Goal: Information Seeking & Learning: Learn about a topic

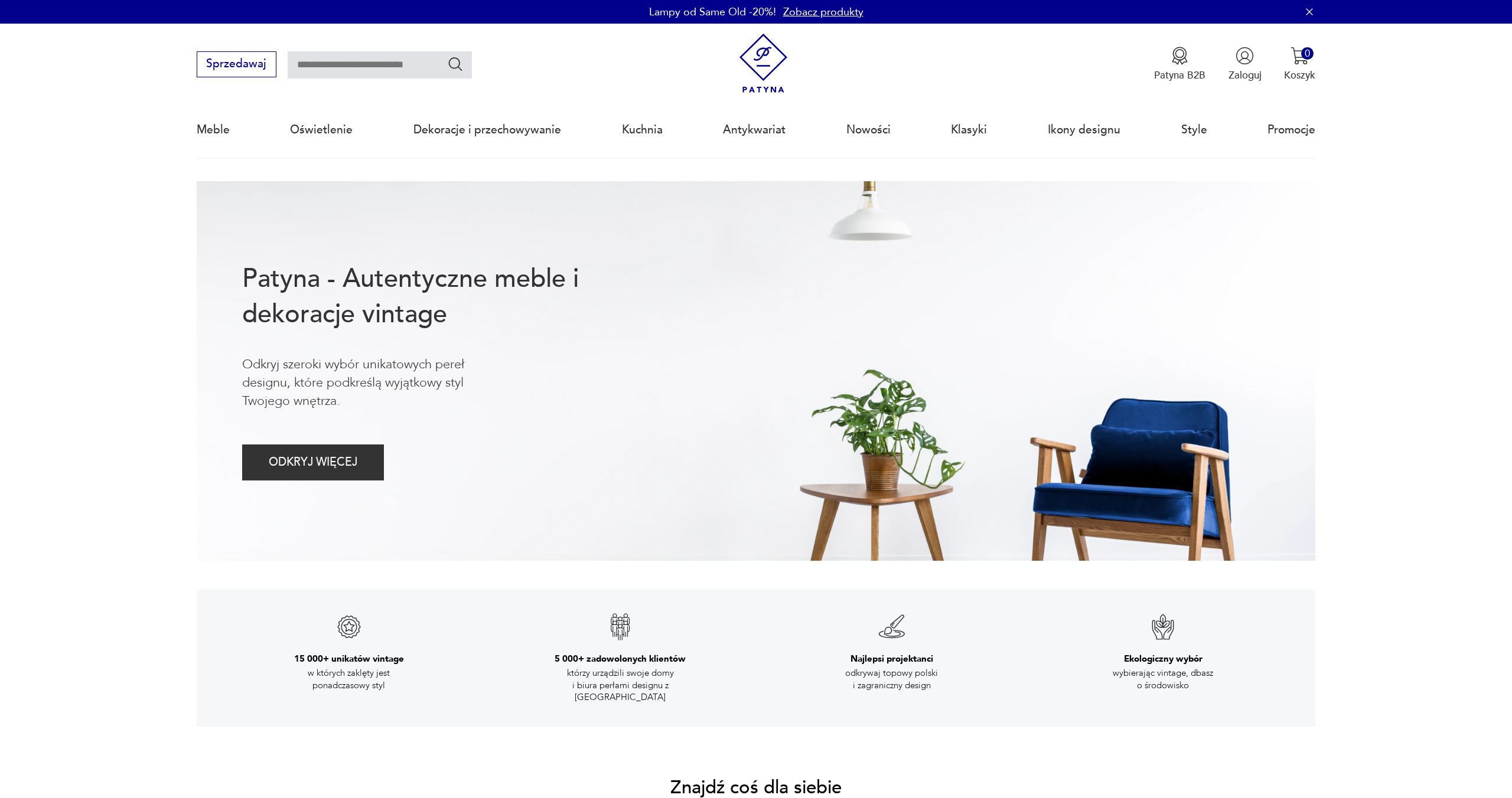
click at [344, 73] on input "text" at bounding box center [379, 65] width 184 height 27
type input "****"
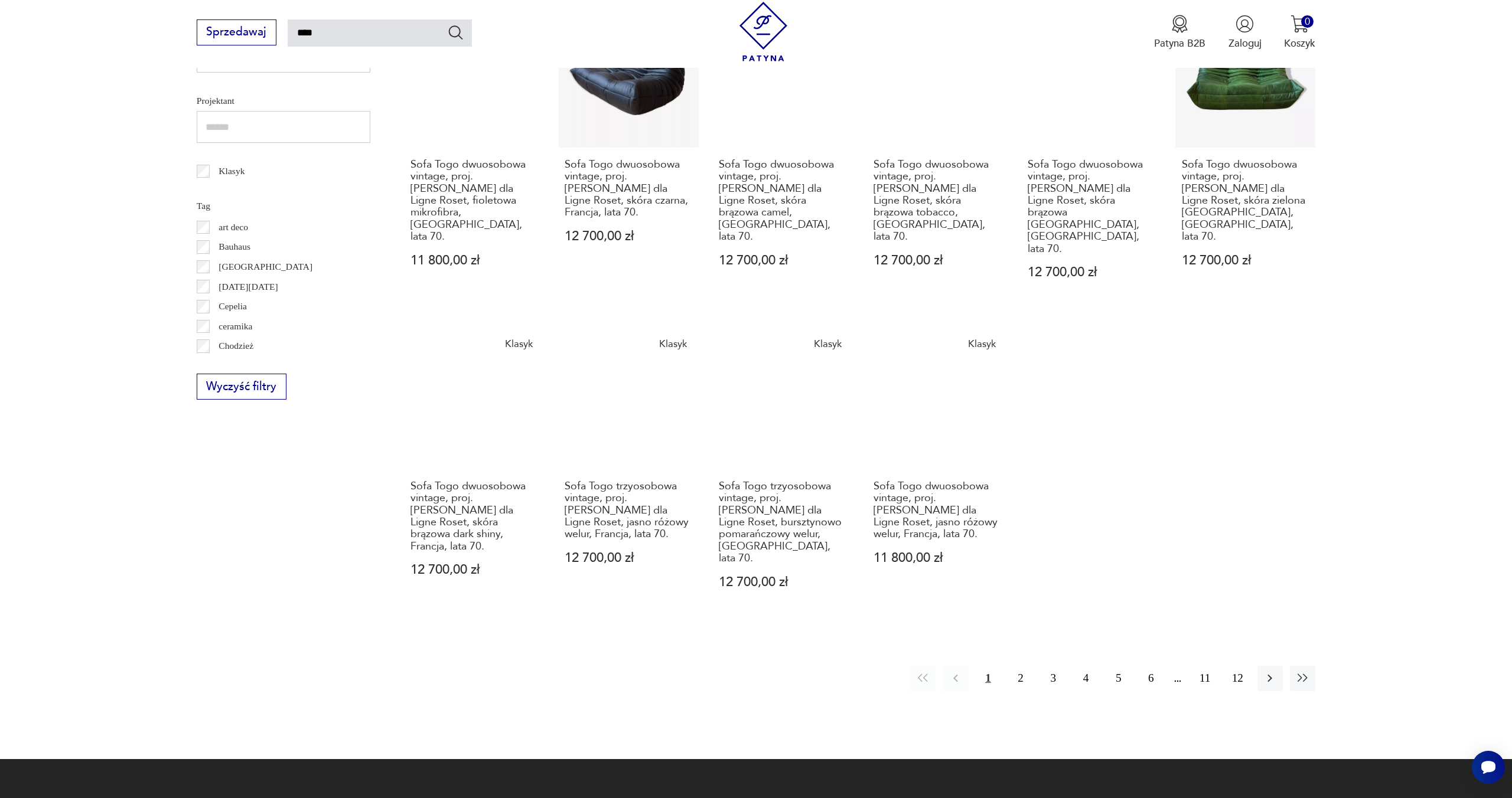
scroll to position [610, 0]
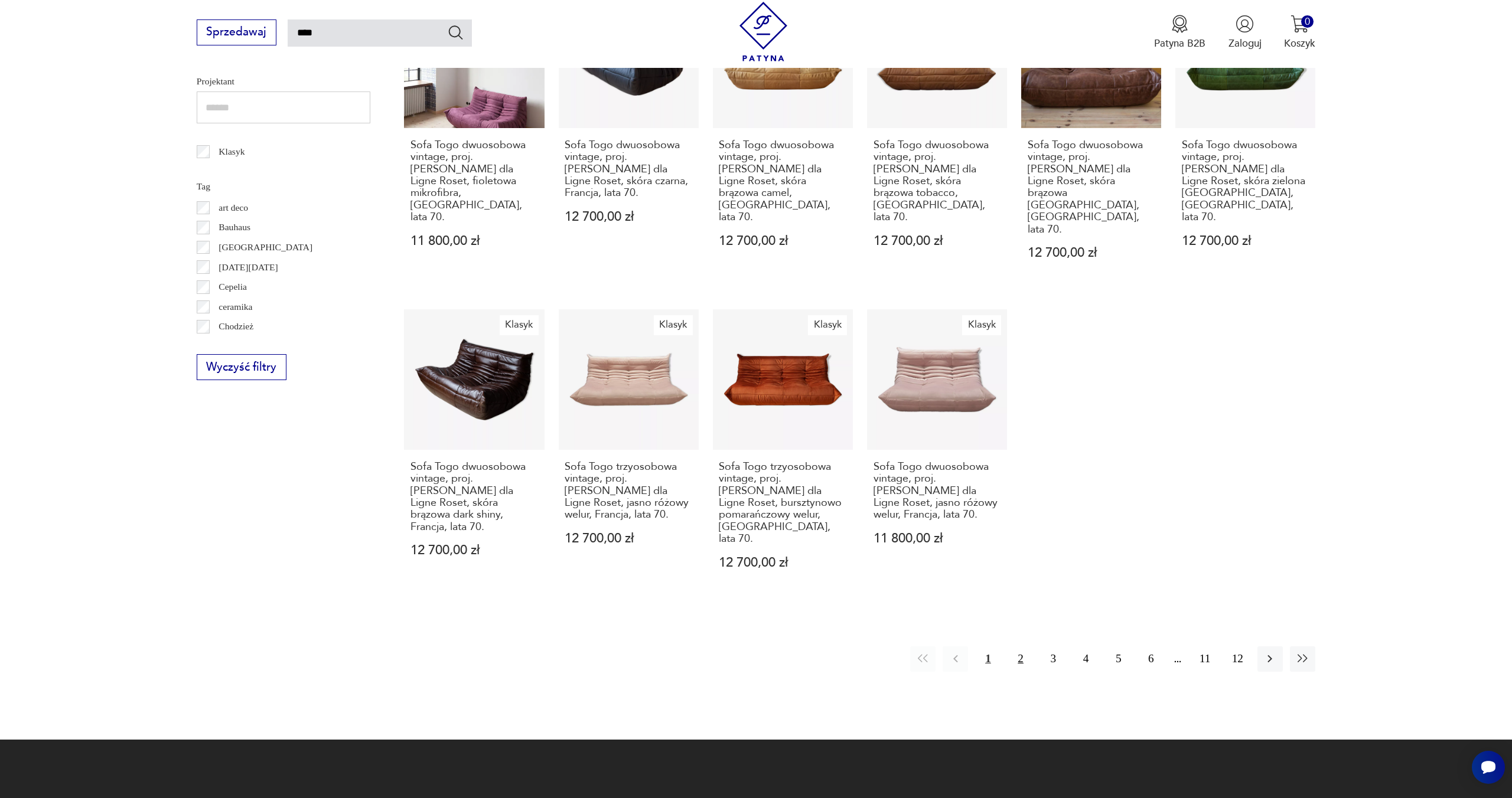
click at [1014, 646] on button "2" at bounding box center [1021, 659] width 26 height 26
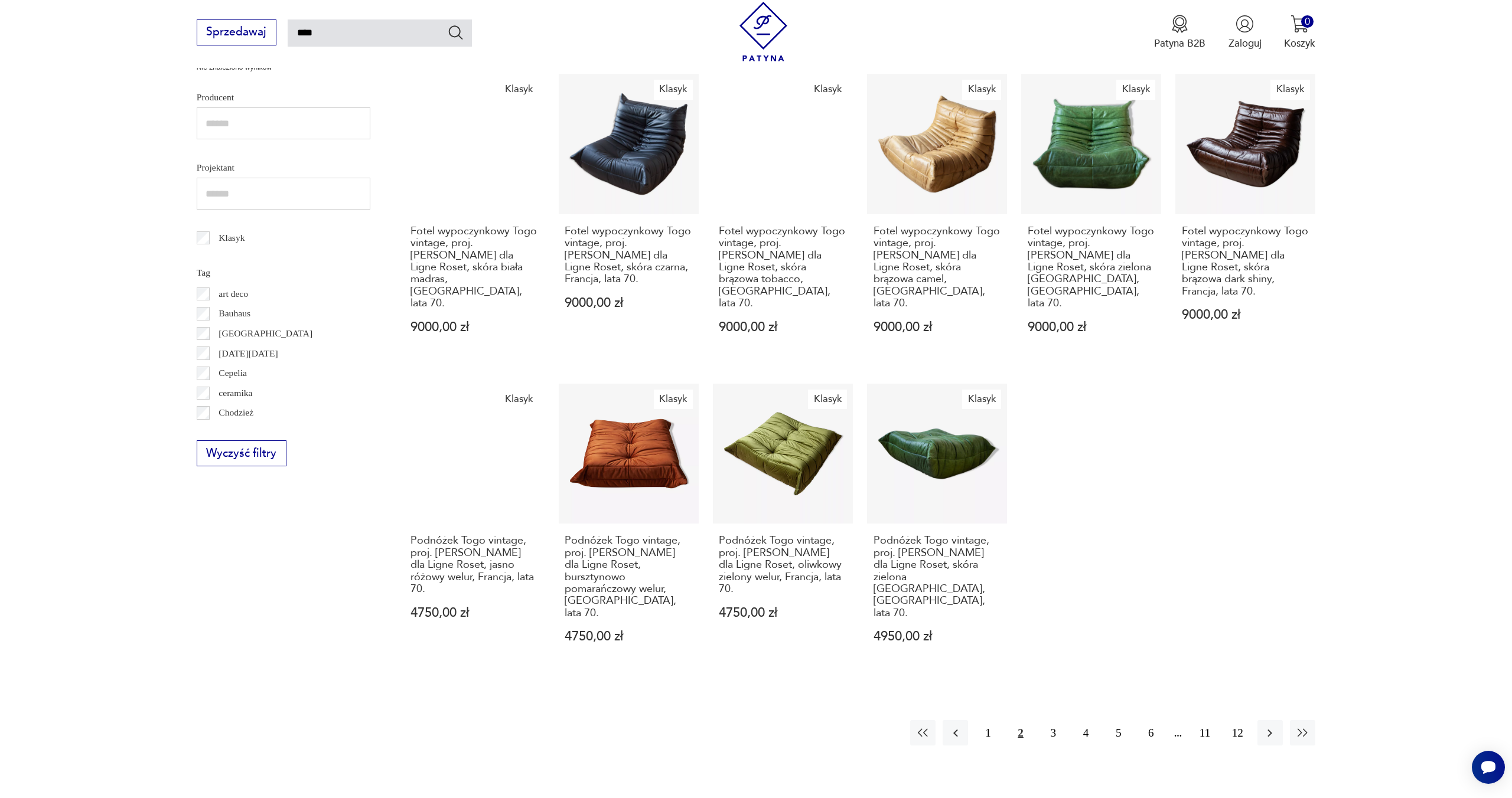
scroll to position [631, 0]
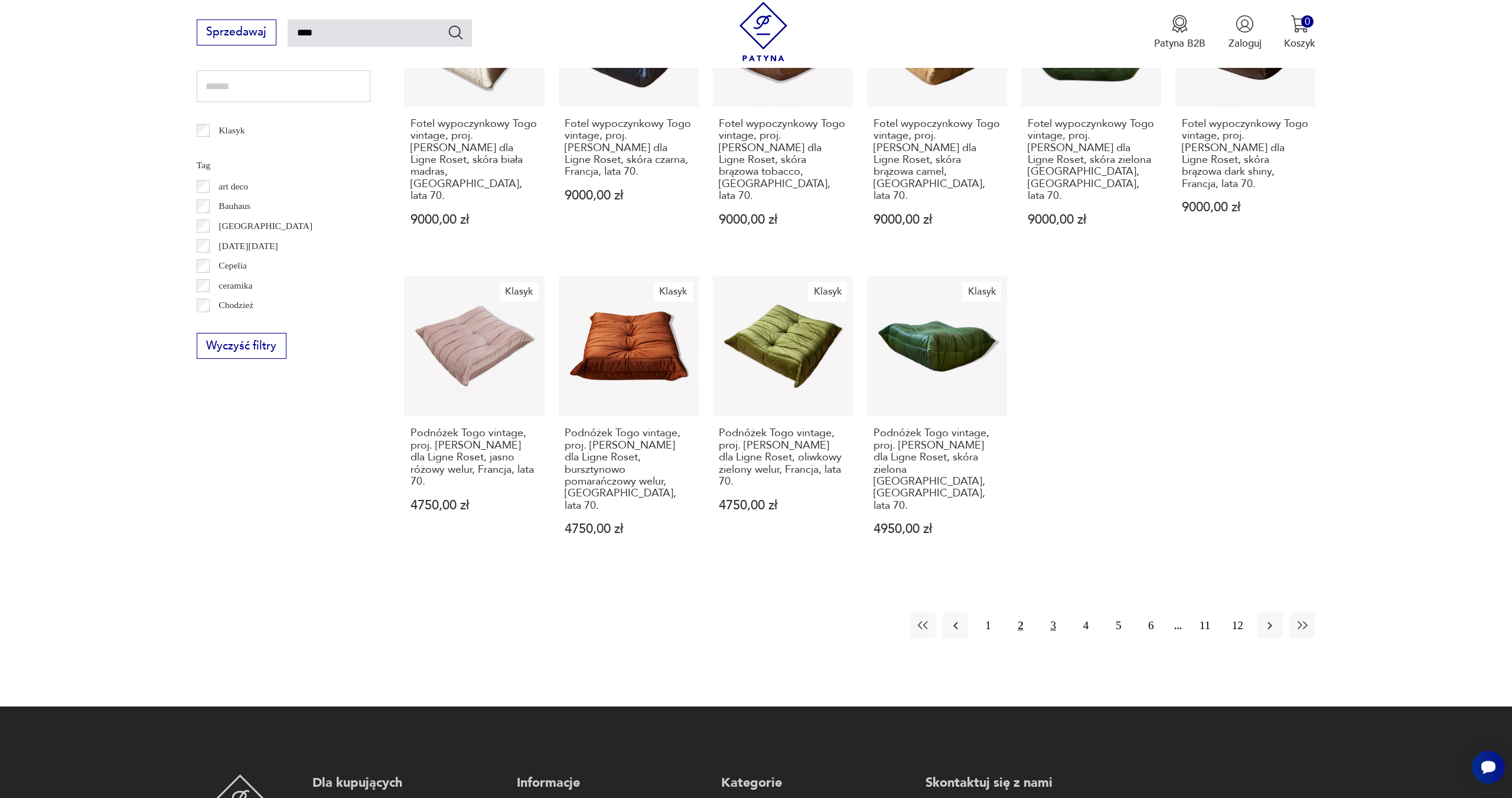
click at [1049, 613] on button "3" at bounding box center [1053, 626] width 26 height 26
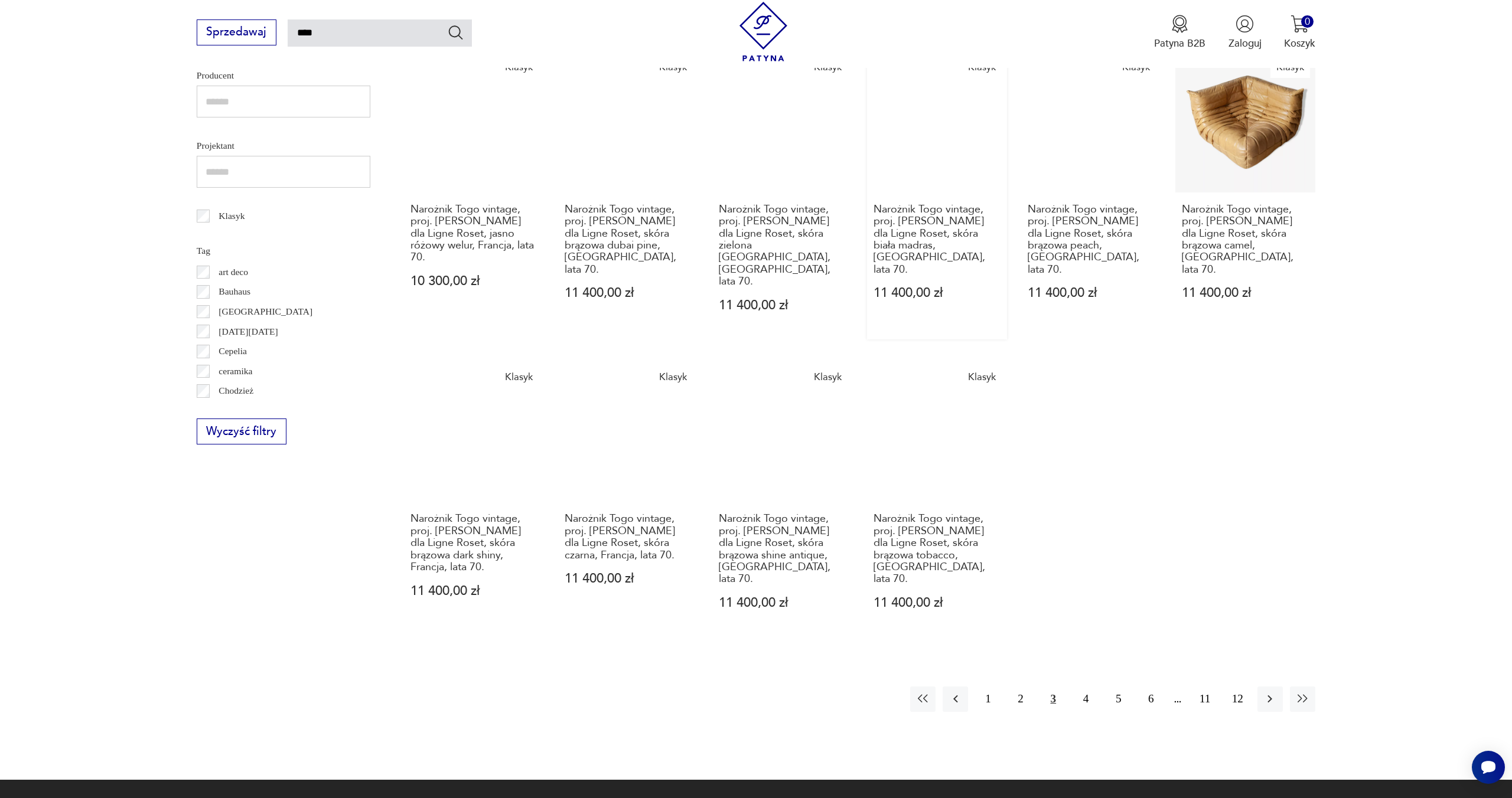
scroll to position [748, 0]
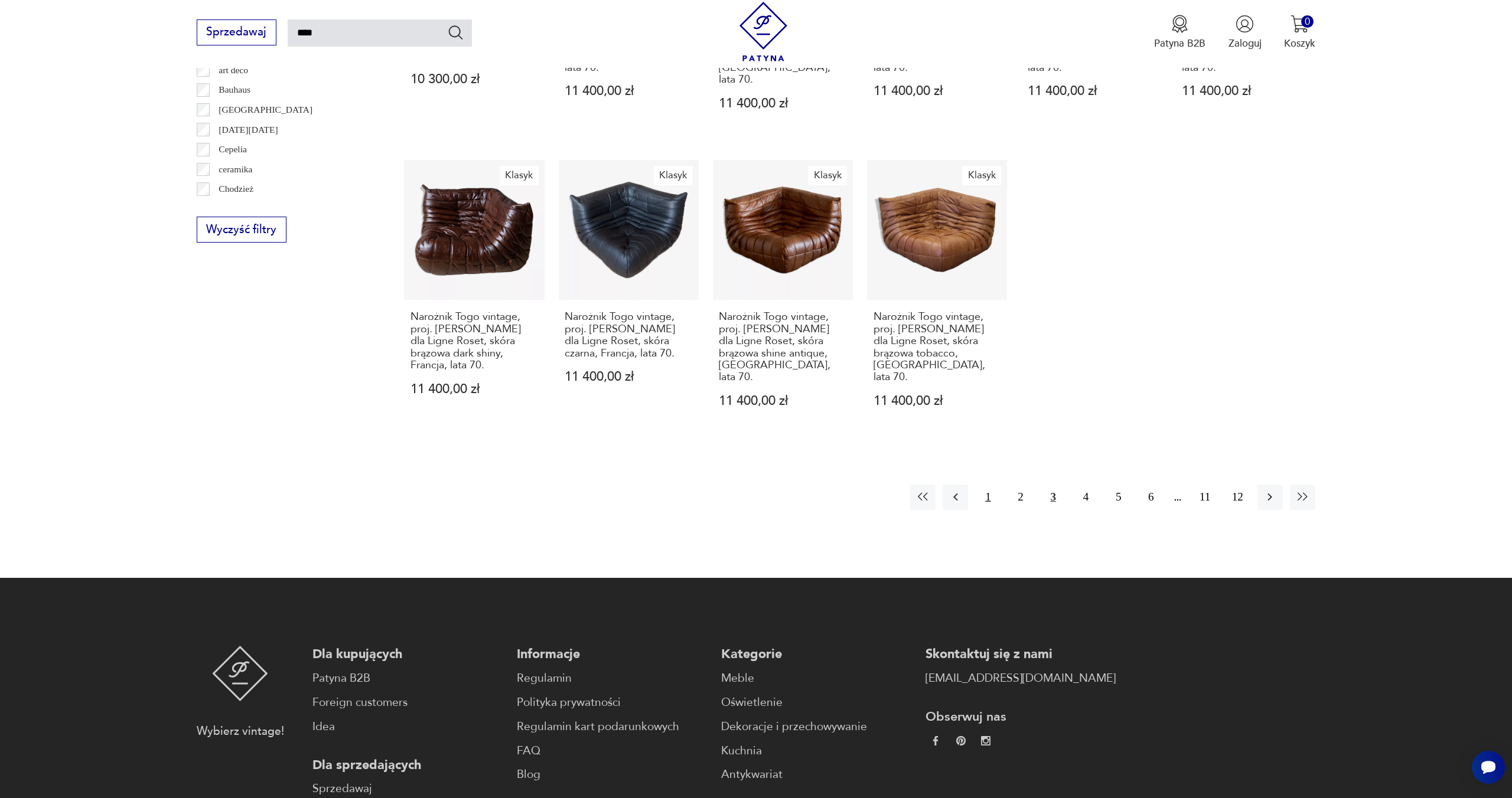
click at [995, 485] on button "1" at bounding box center [988, 497] width 26 height 26
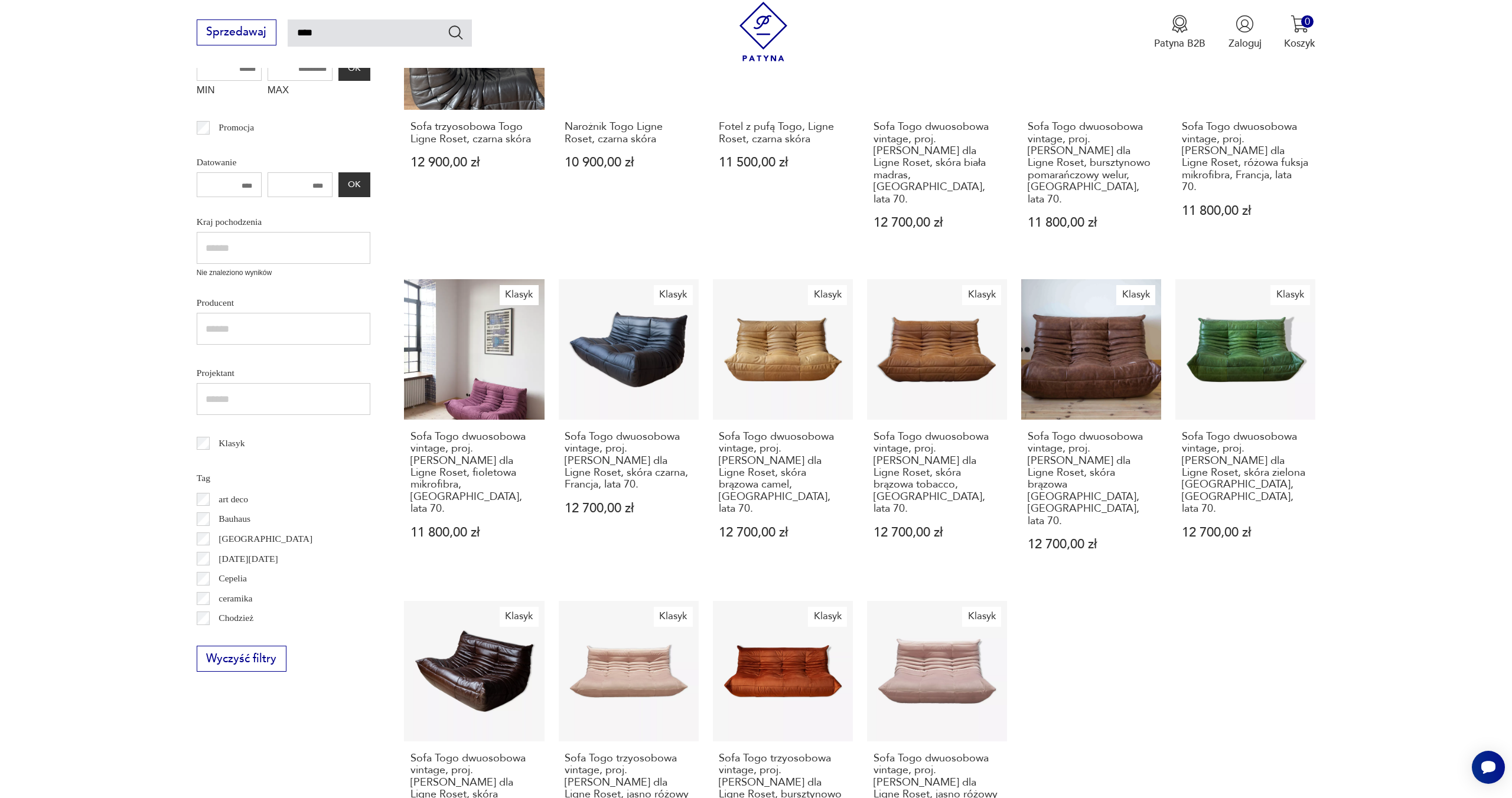
scroll to position [29, 0]
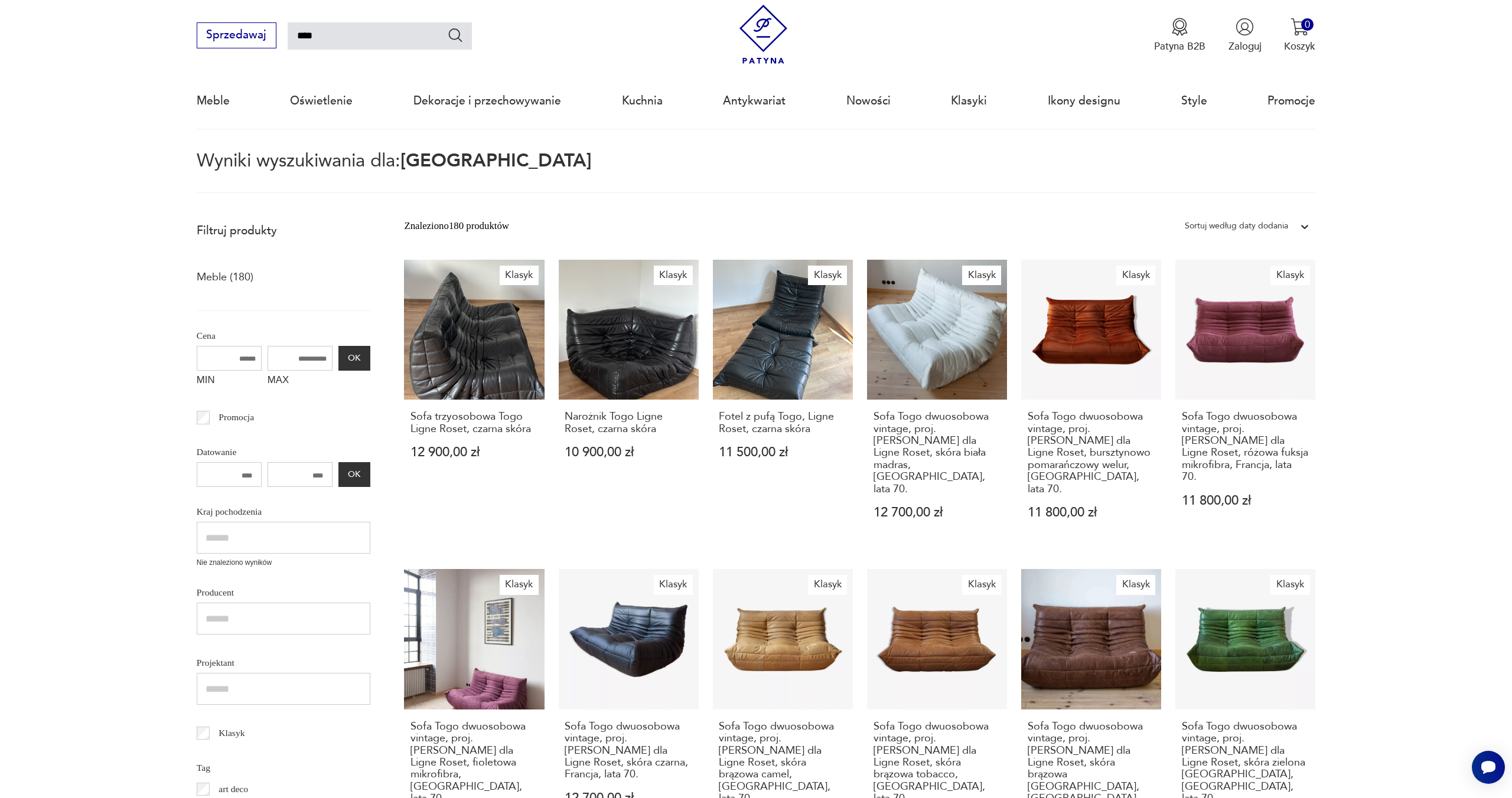
click at [243, 287] on p "Meble (180)" at bounding box center [225, 277] width 57 height 20
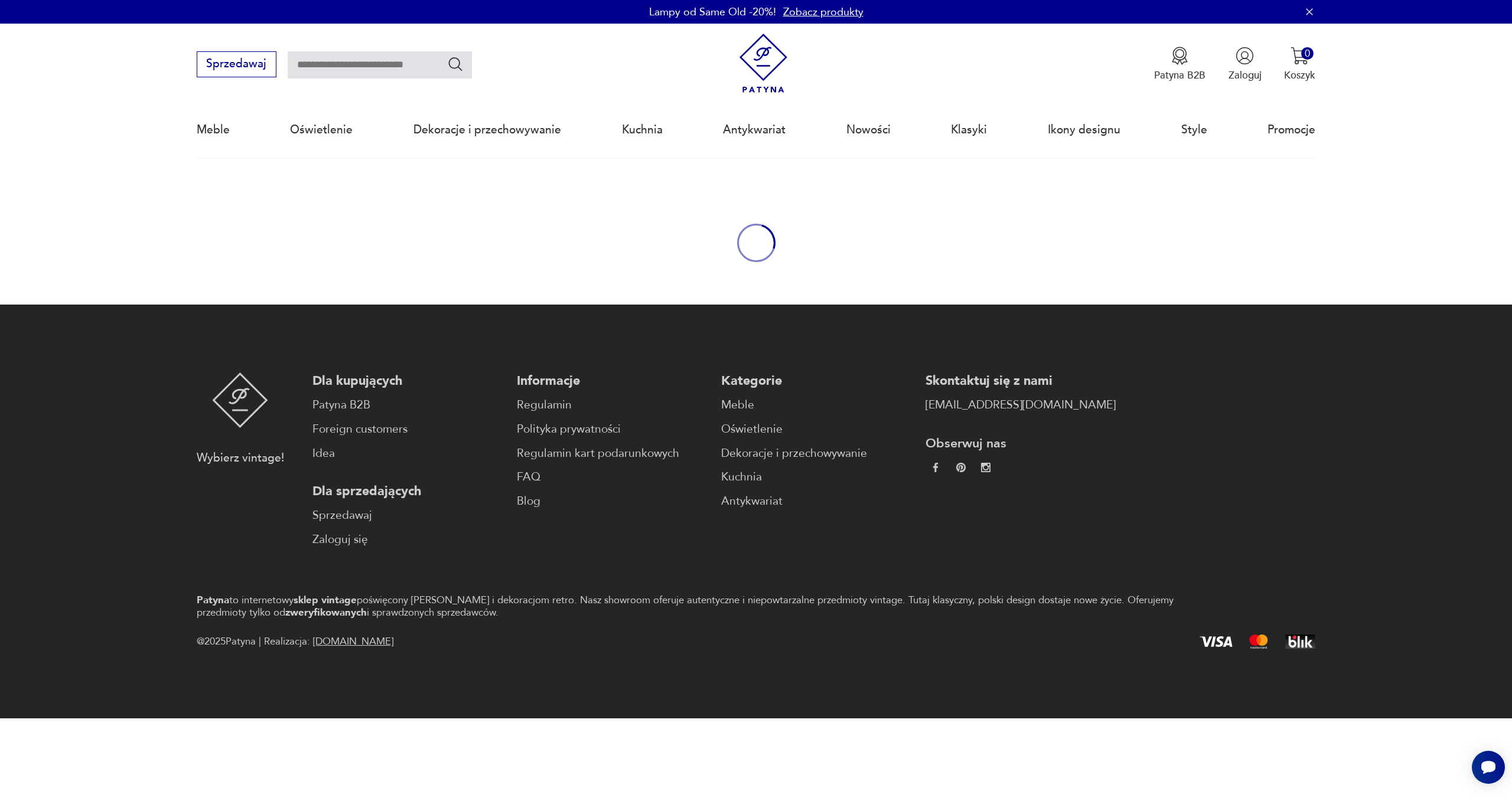
type input "****"
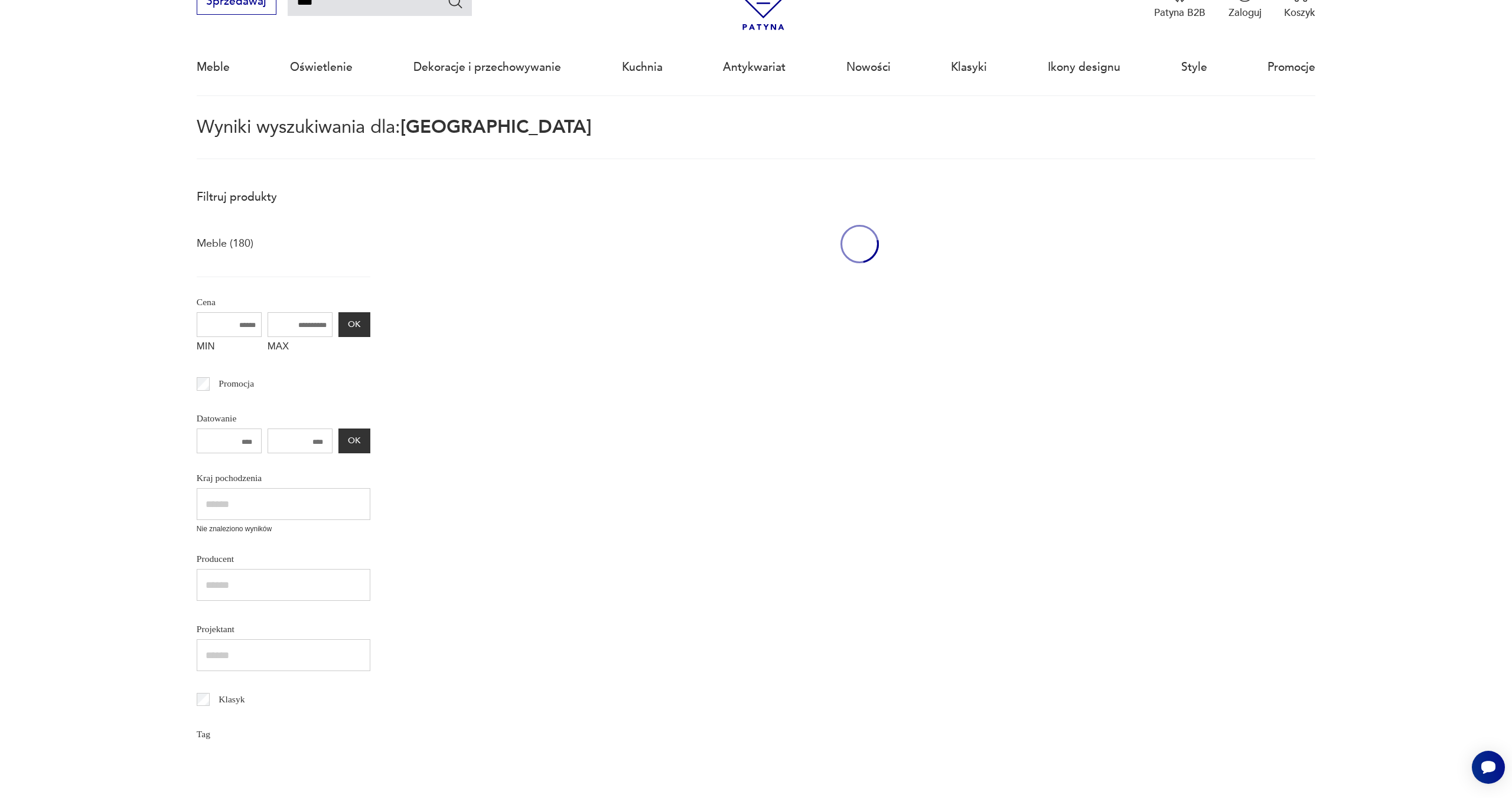
scroll to position [68, 0]
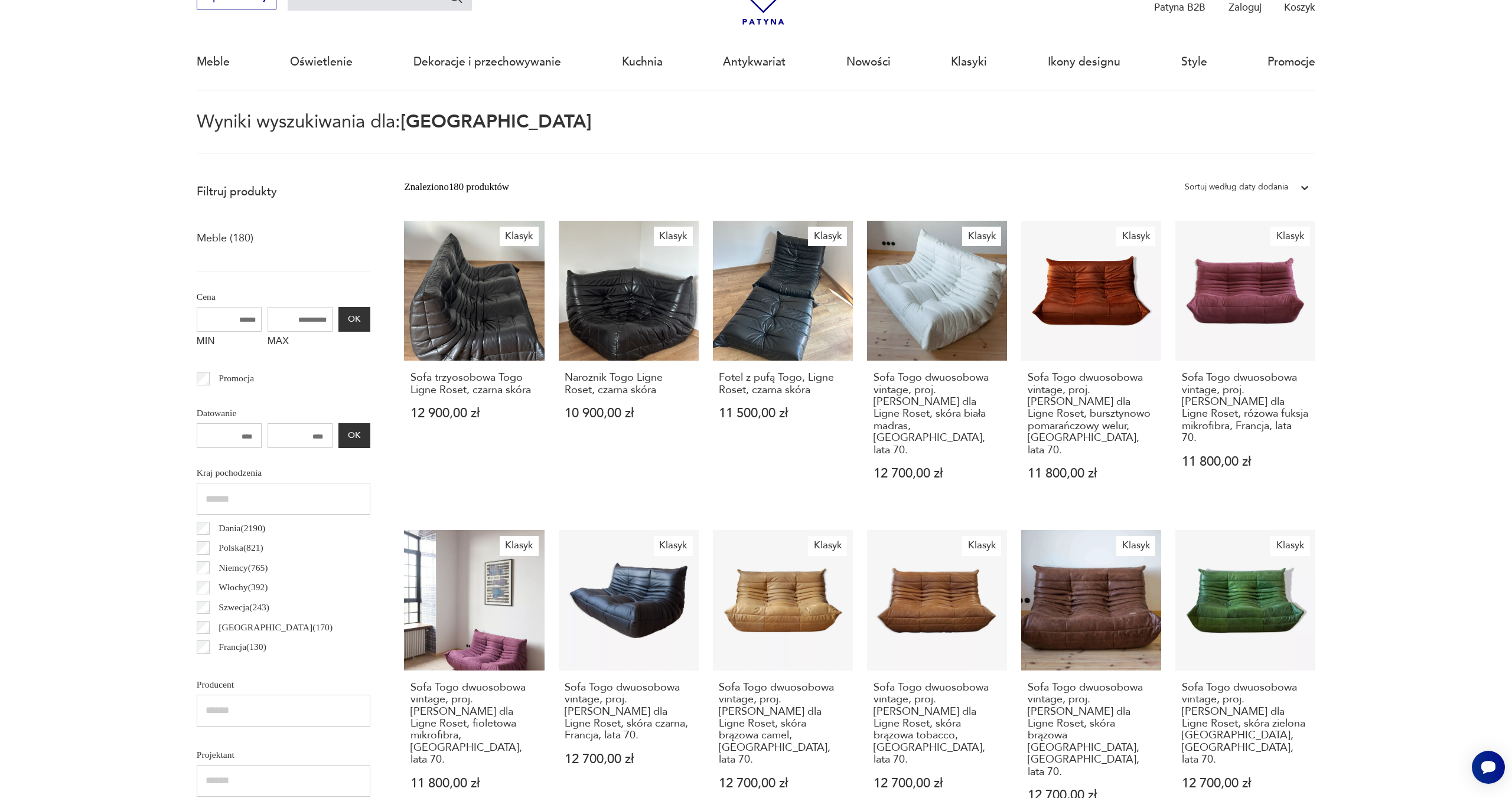
click at [235, 244] on p "Meble (180)" at bounding box center [225, 238] width 57 height 20
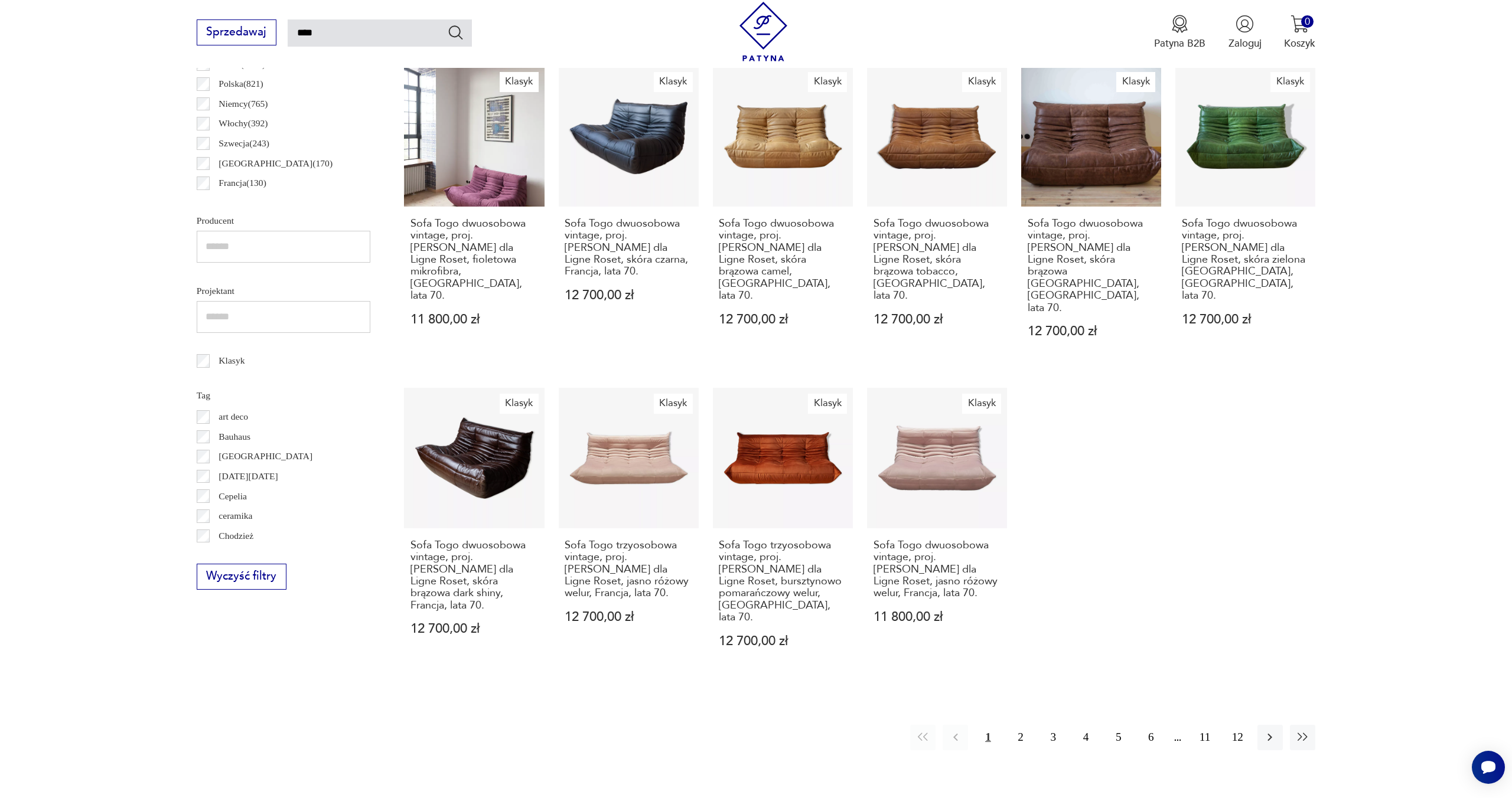
scroll to position [540, 0]
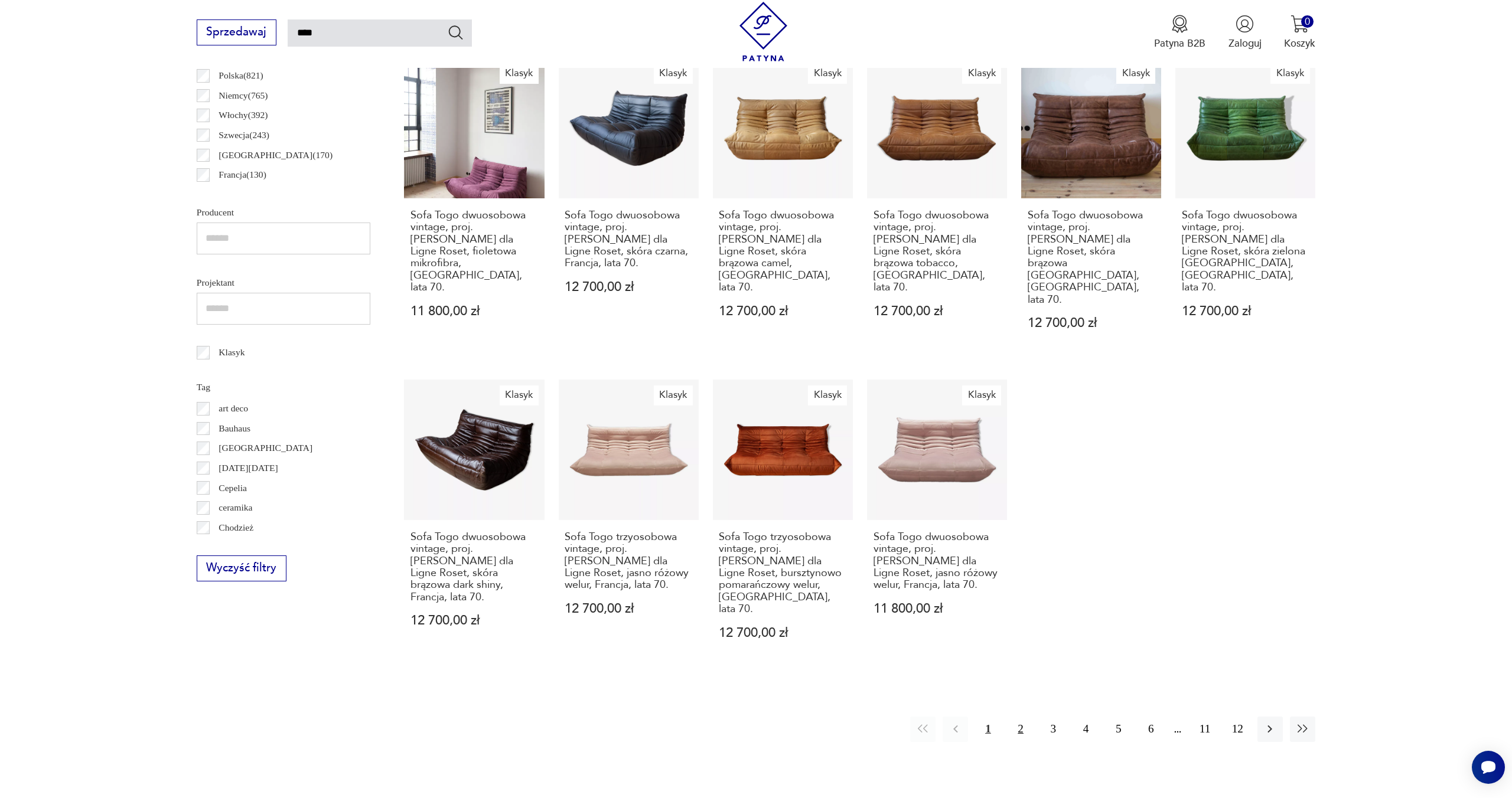
click at [1022, 717] on button "2" at bounding box center [1021, 730] width 26 height 26
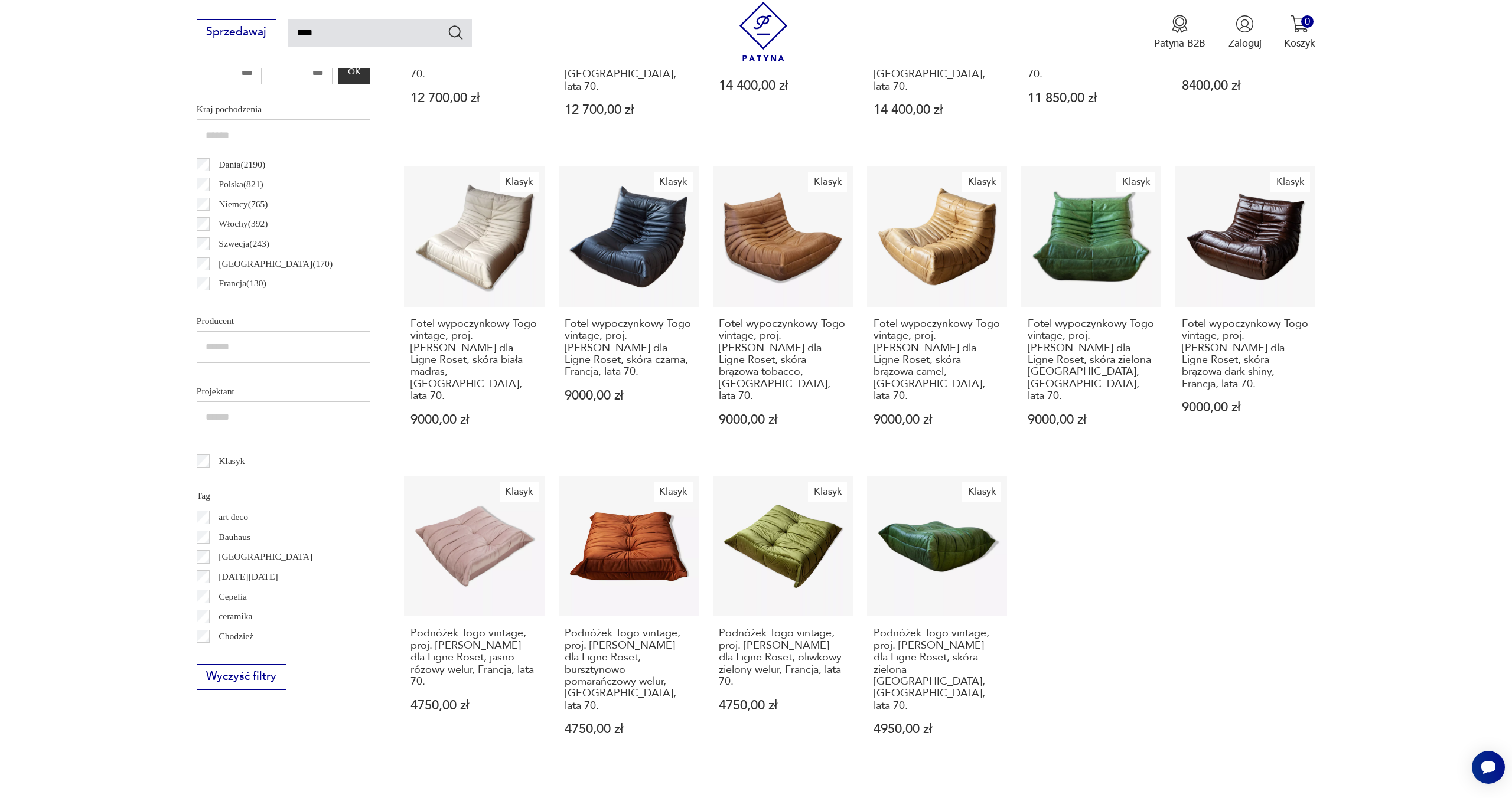
scroll to position [439, 0]
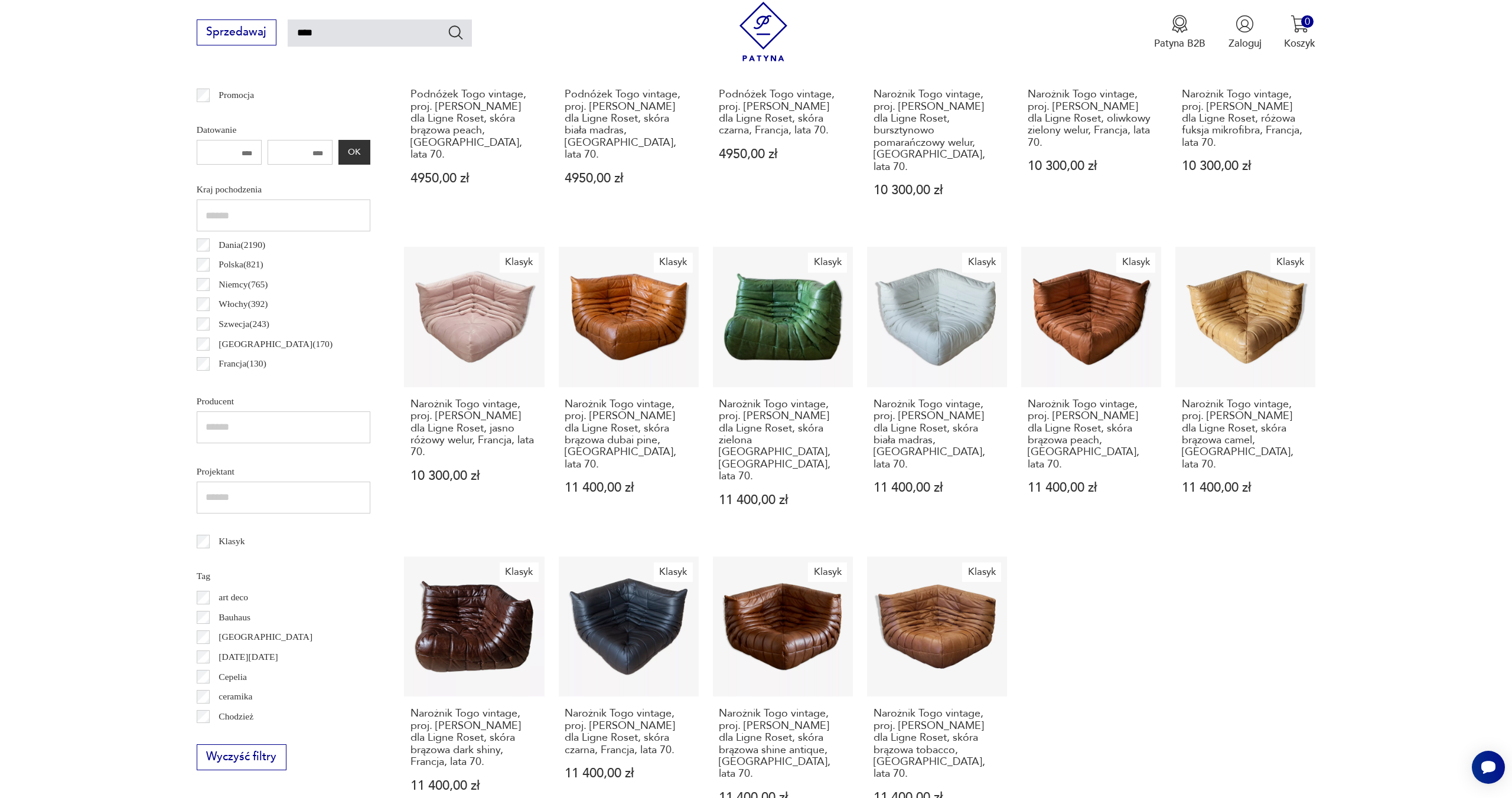
scroll to position [603, 0]
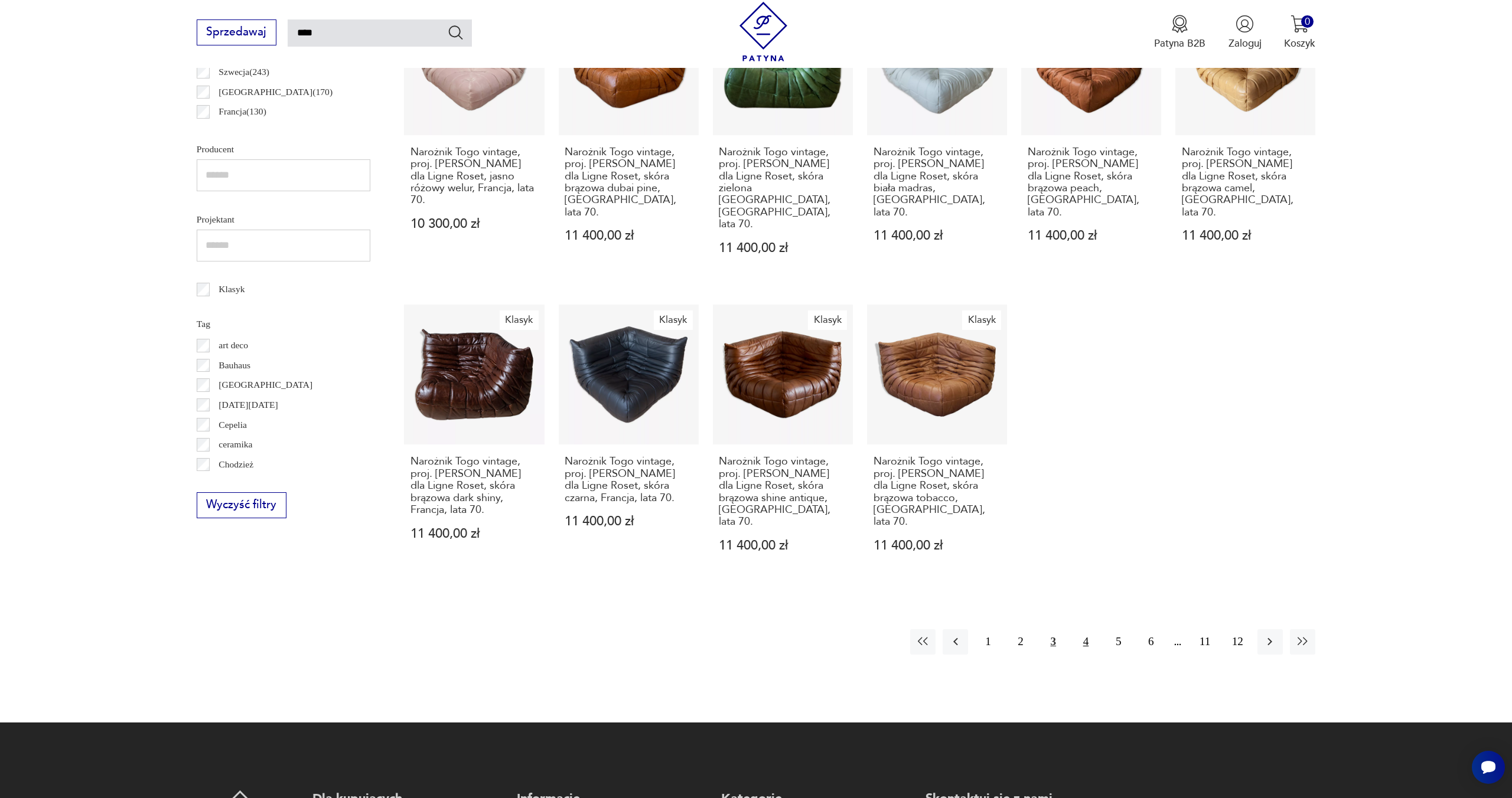
click at [1087, 629] on button "4" at bounding box center [1086, 642] width 26 height 26
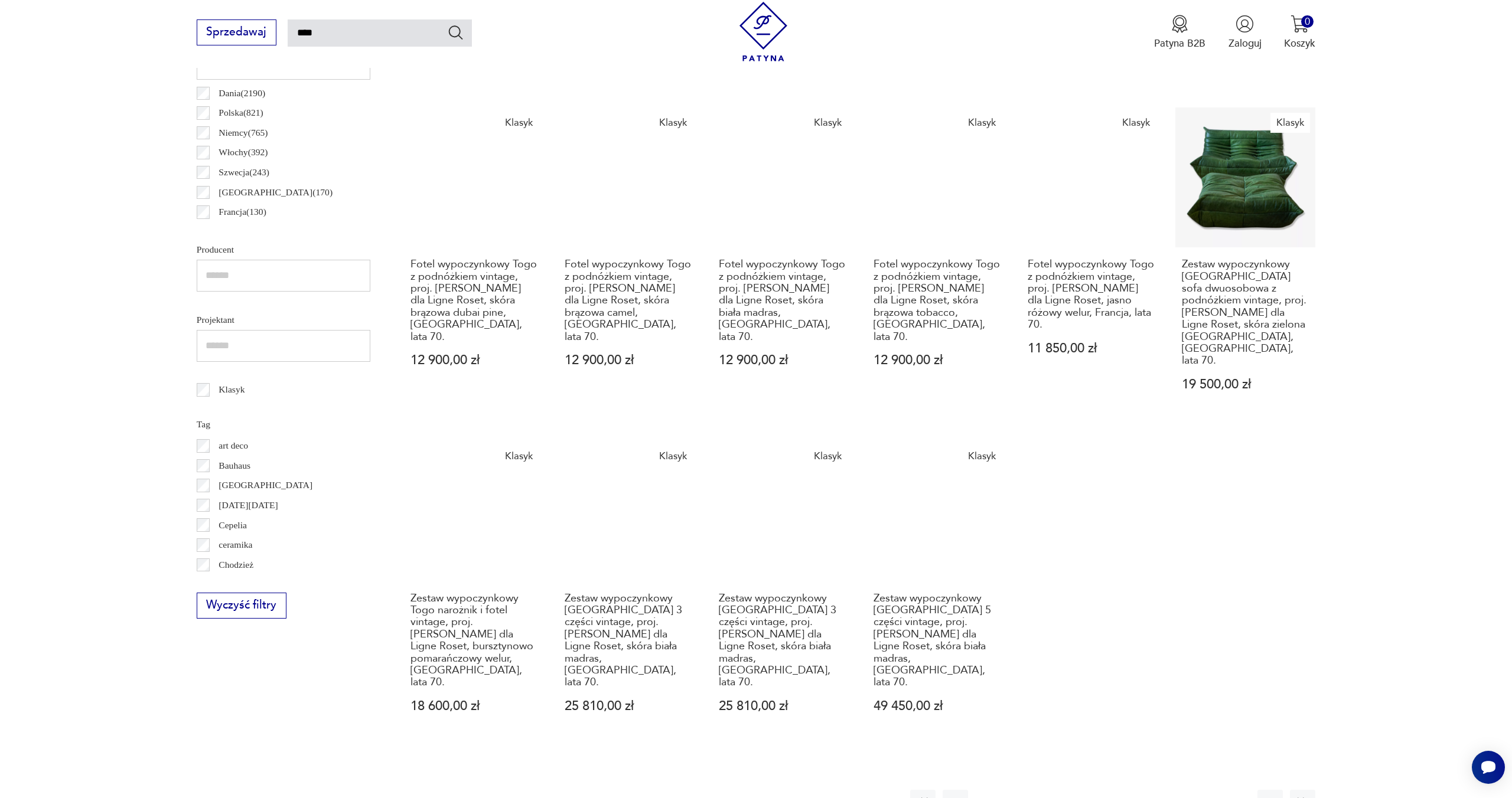
scroll to position [524, 0]
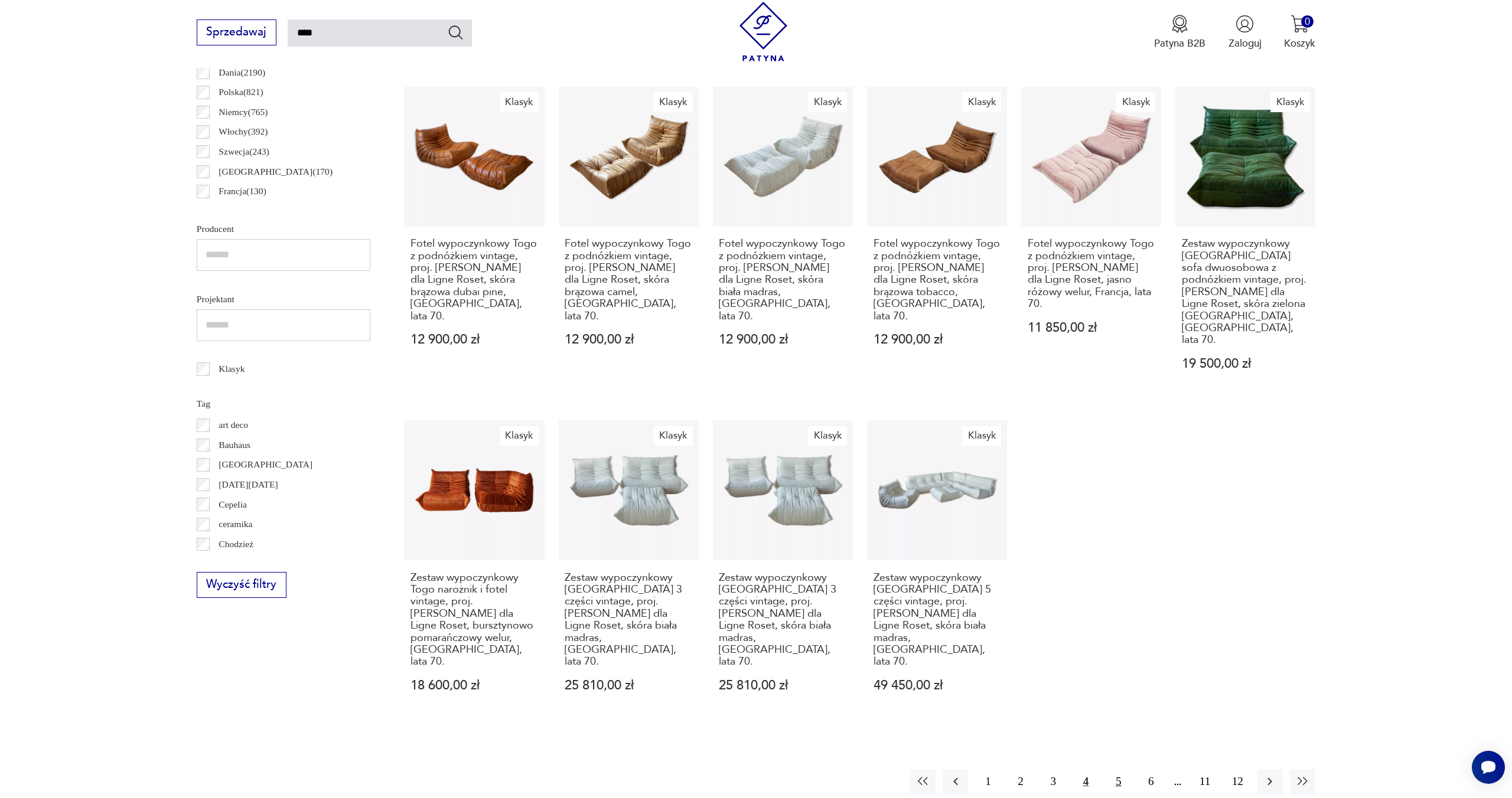
click at [1109, 769] on button "5" at bounding box center [1118, 782] width 26 height 26
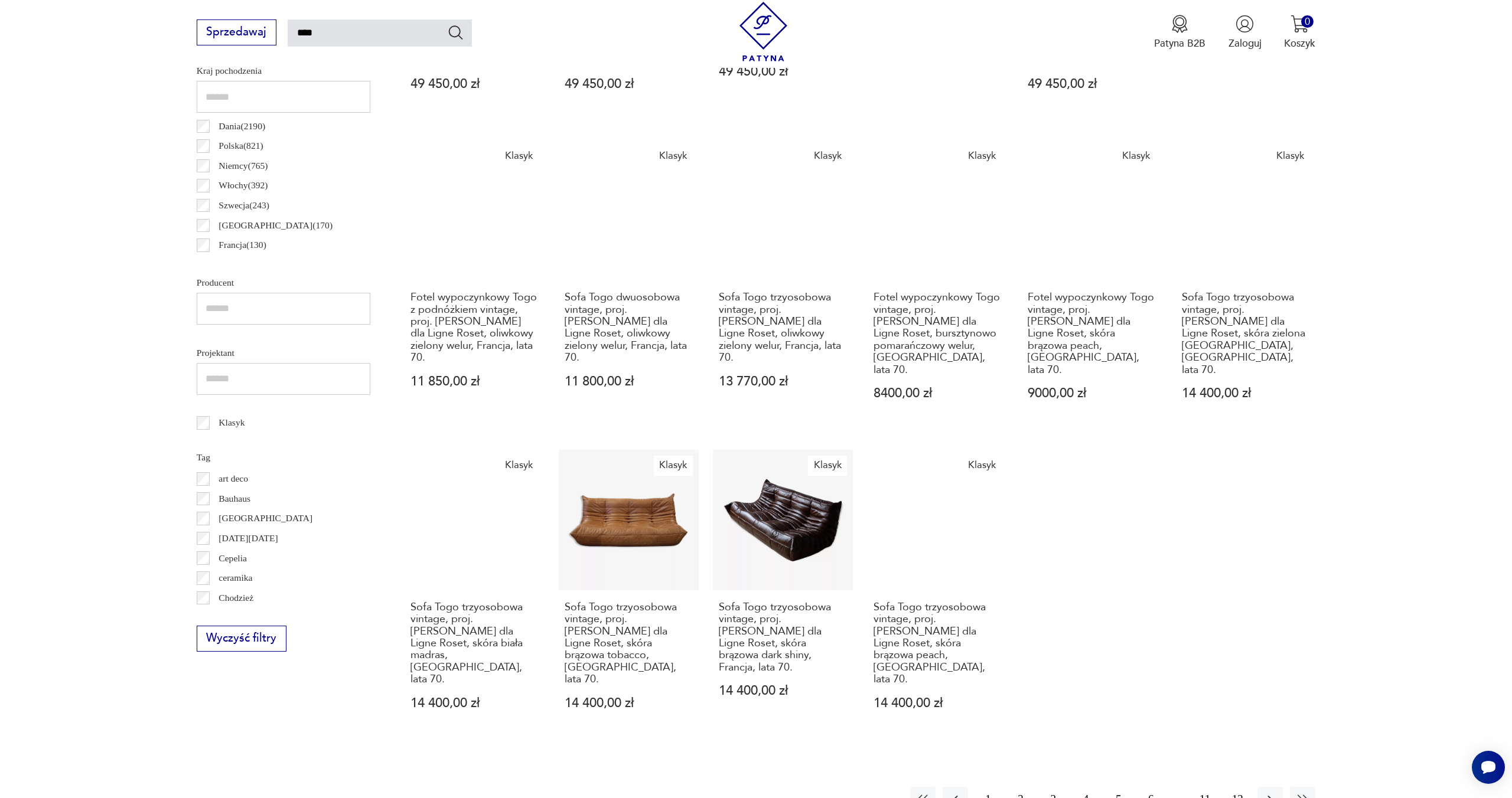
scroll to position [529, 0]
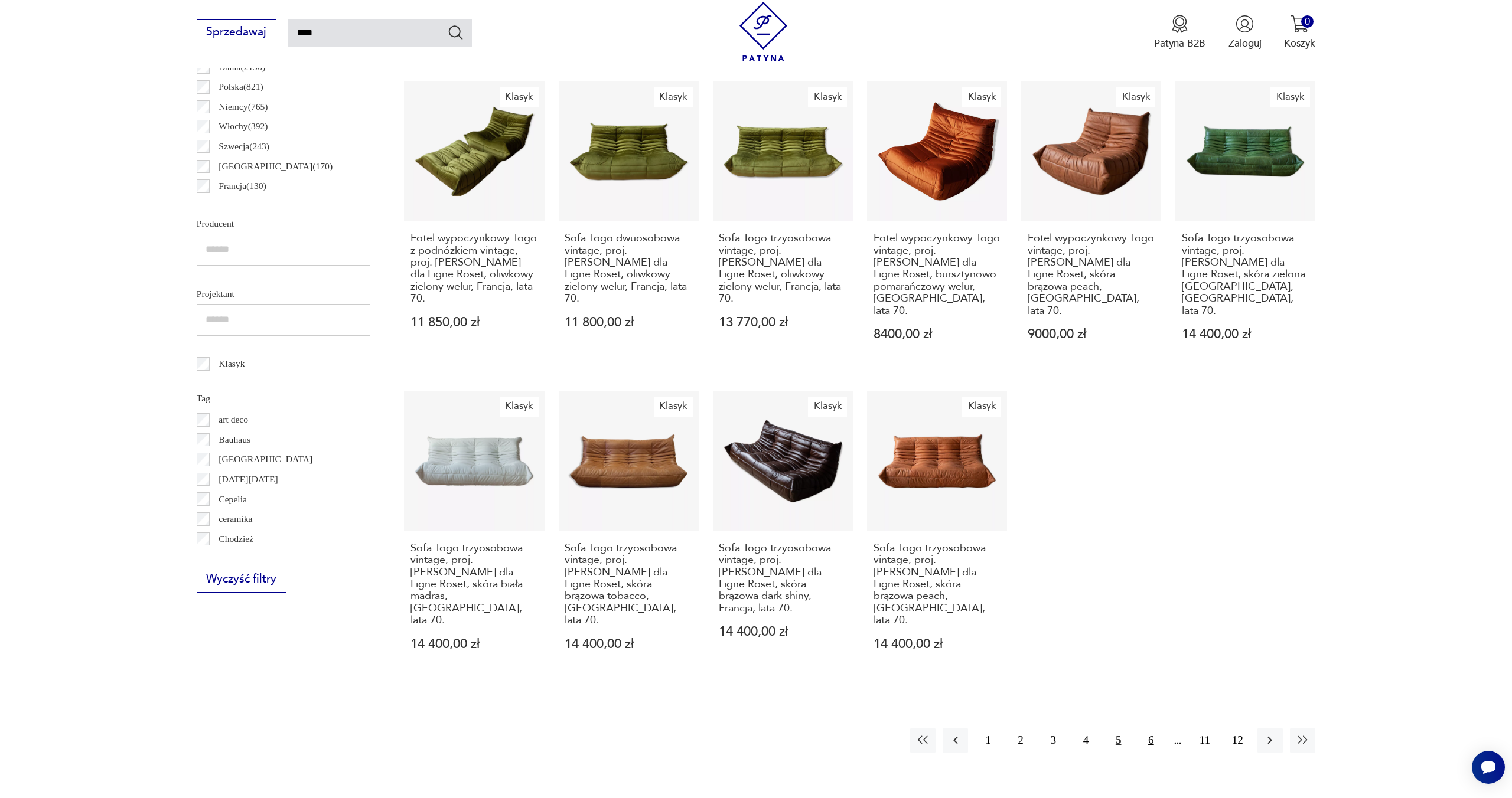
click at [1149, 728] on button "6" at bounding box center [1151, 741] width 26 height 26
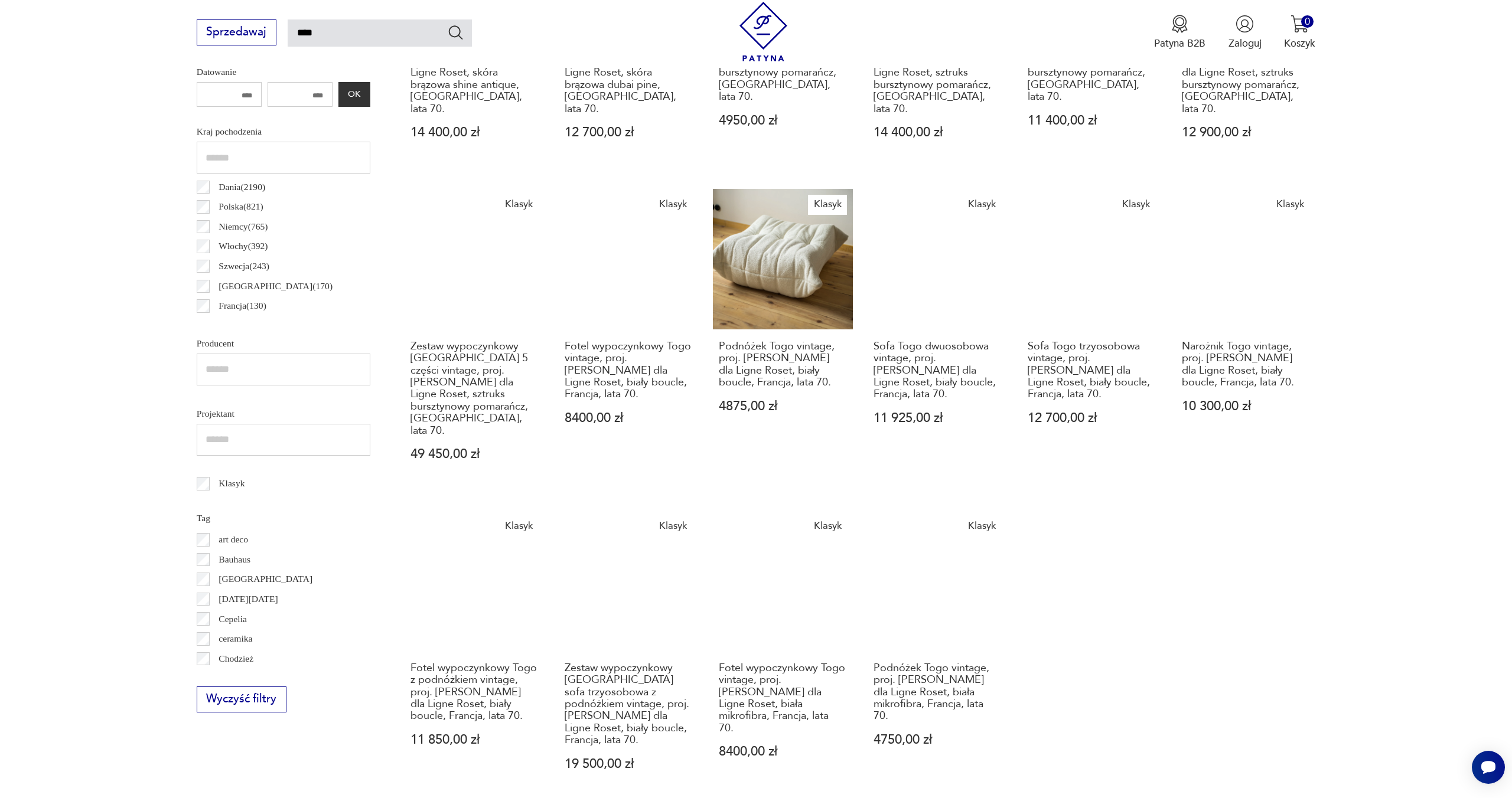
scroll to position [477, 0]
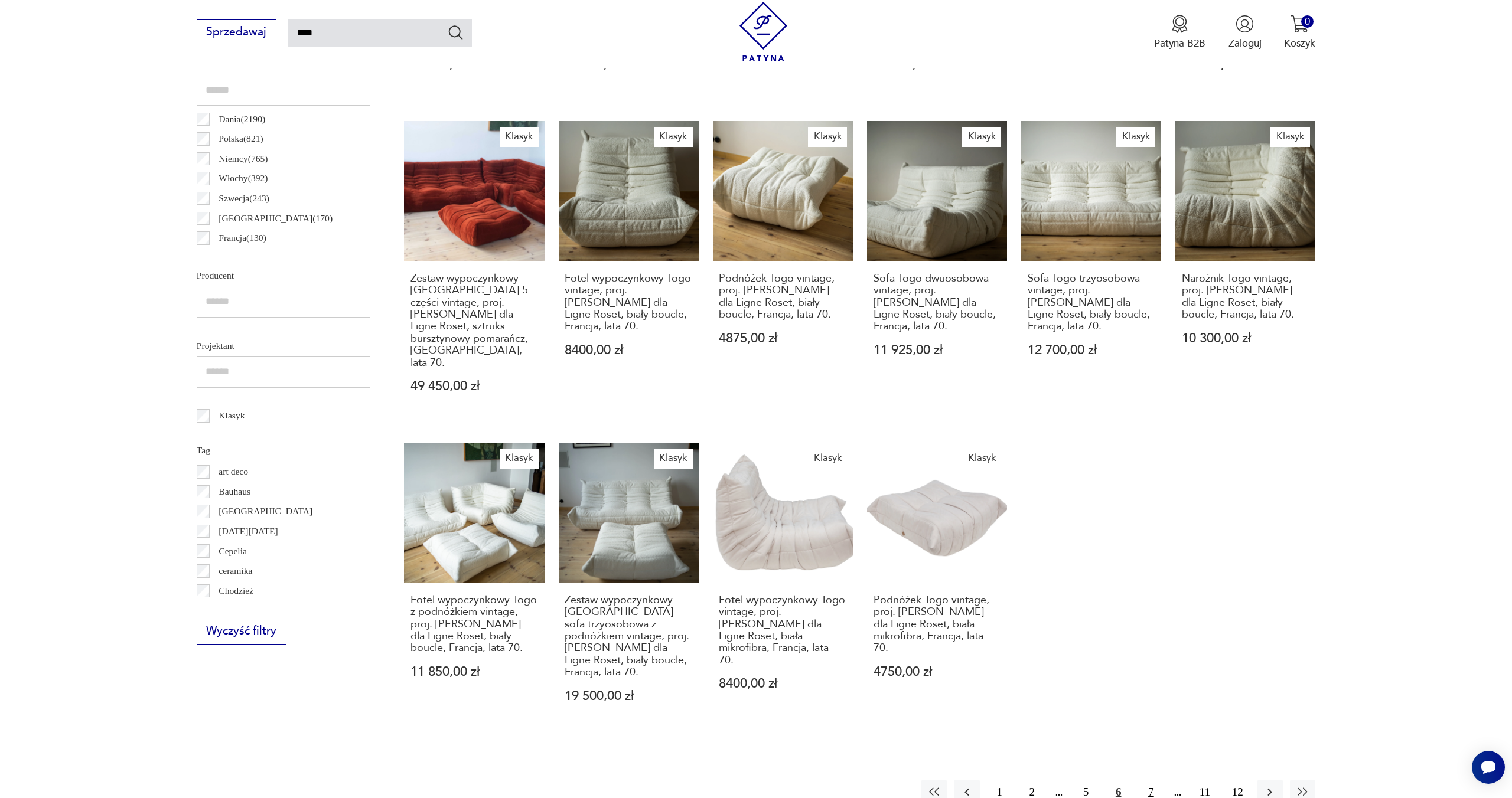
click at [1154, 780] on button "7" at bounding box center [1151, 793] width 26 height 26
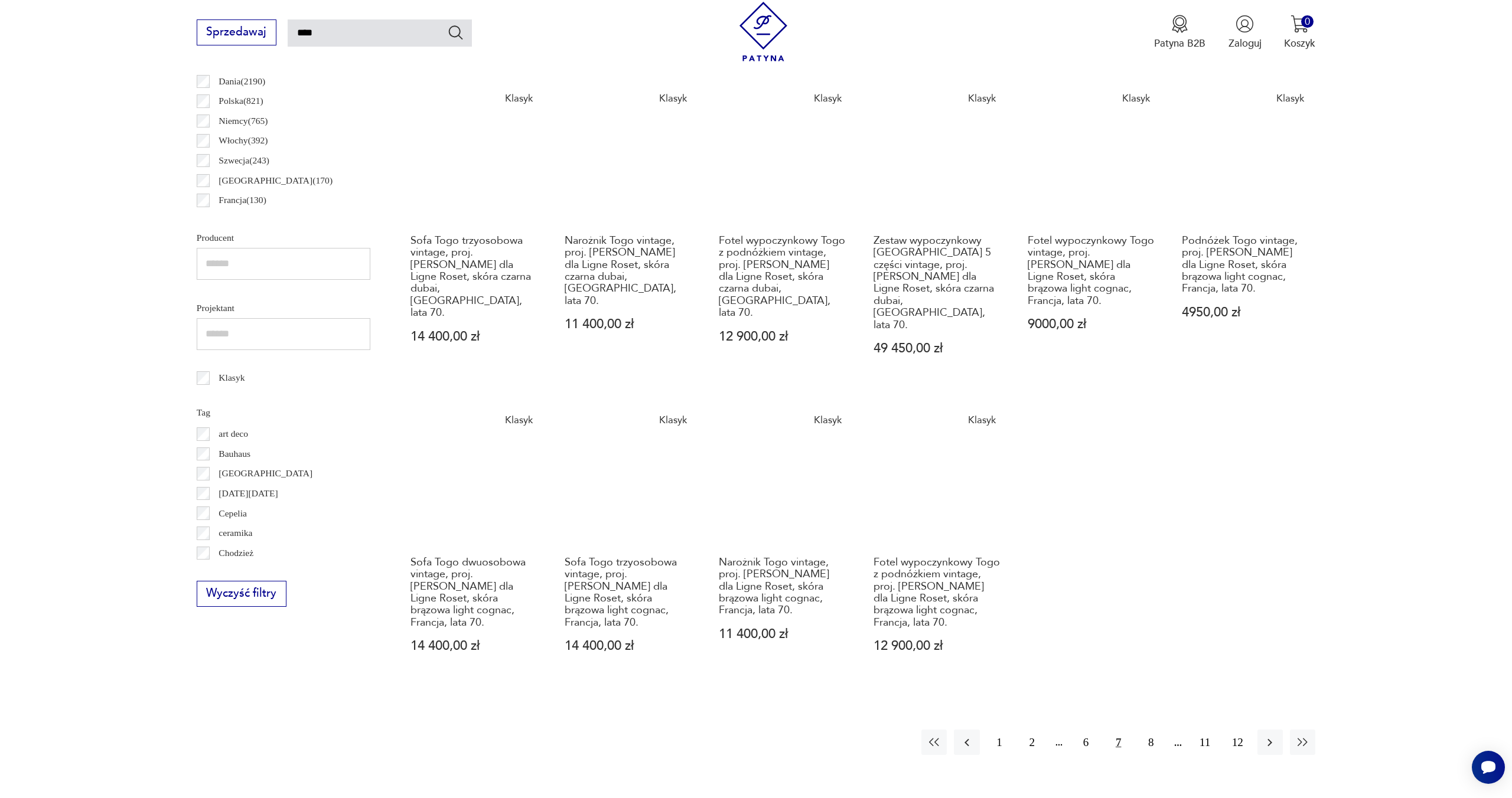
scroll to position [642, 0]
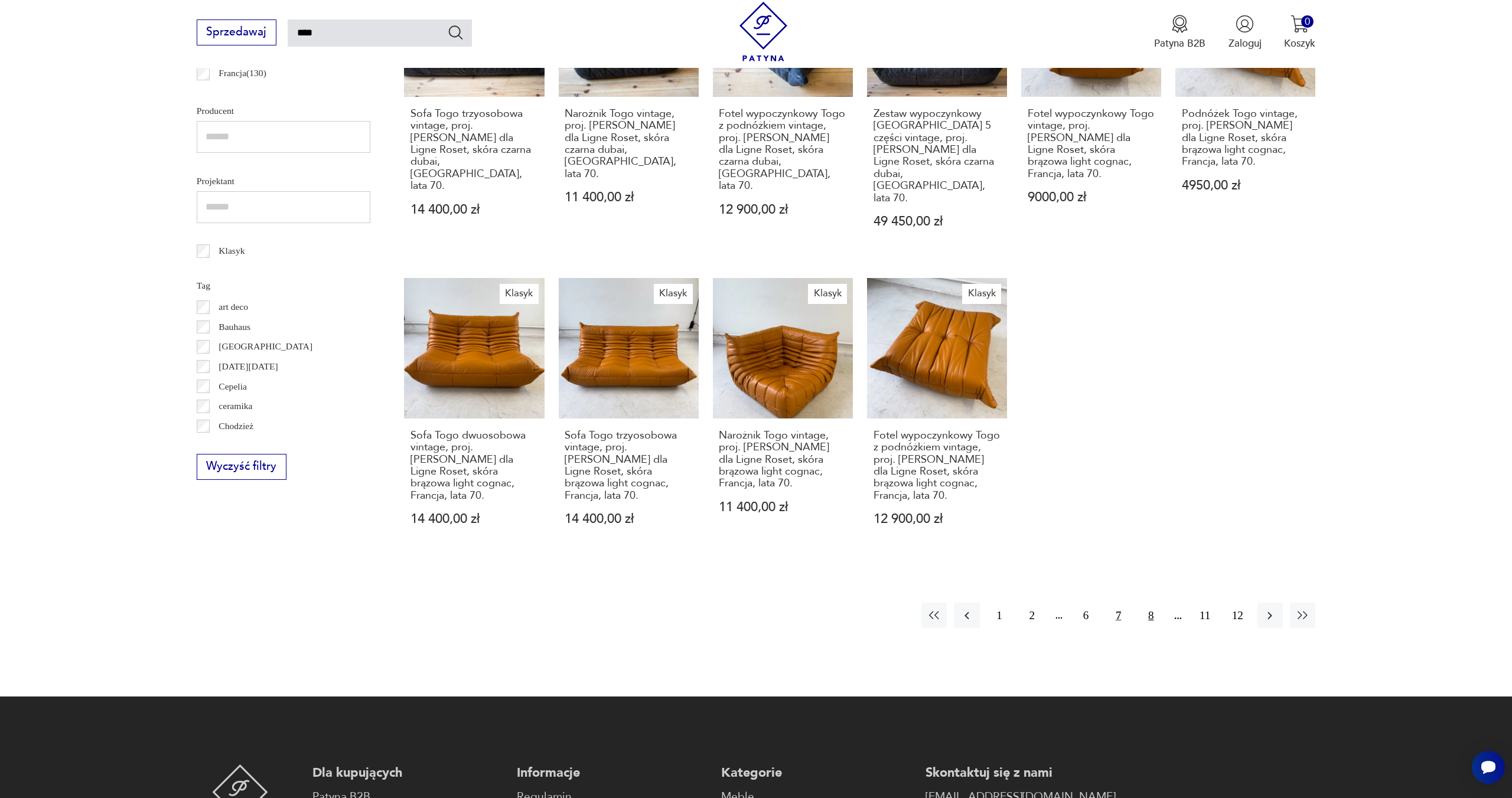
click at [1144, 602] on button "8" at bounding box center [1151, 615] width 26 height 26
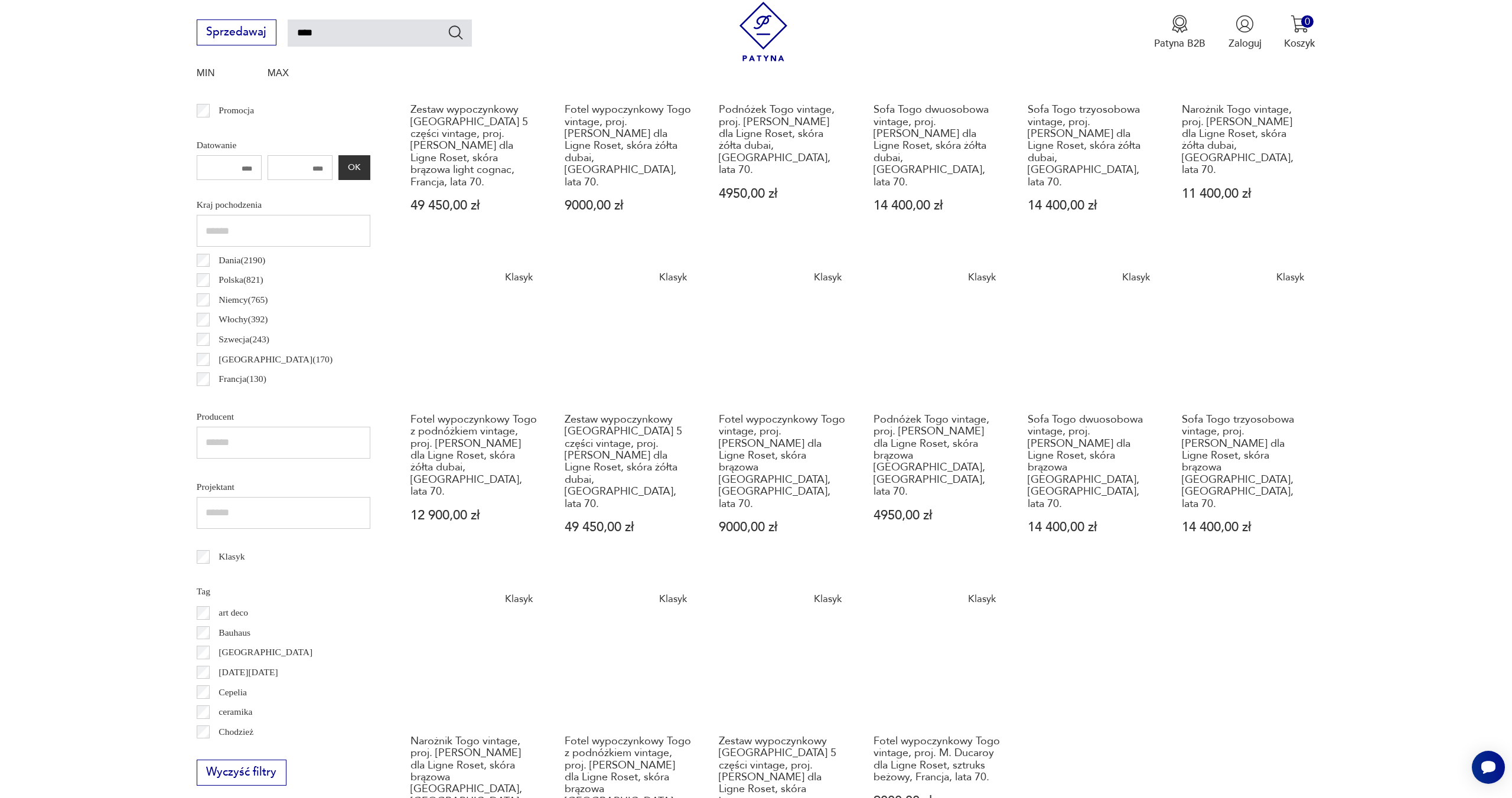
scroll to position [526, 0]
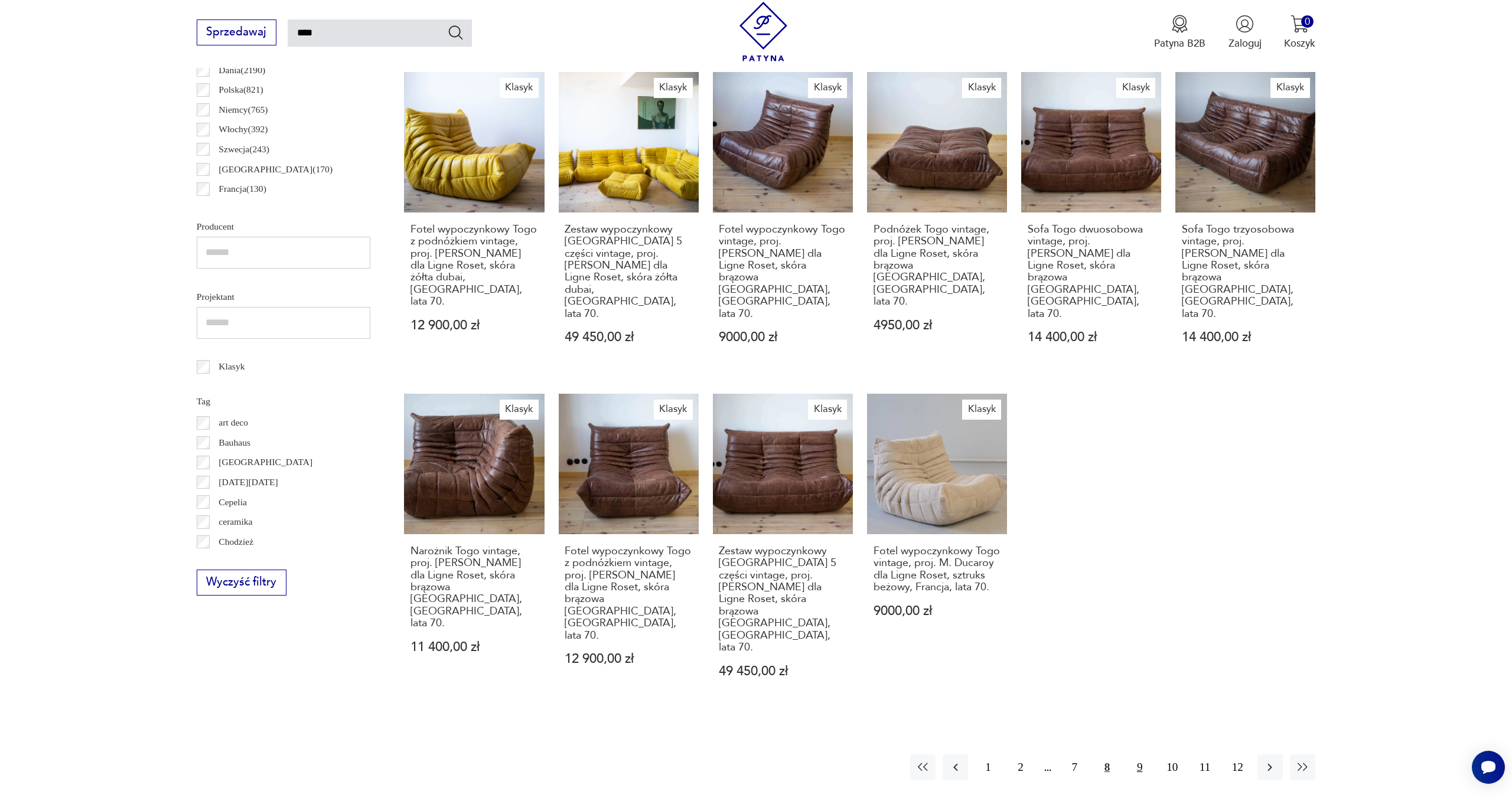
click at [1144, 754] on button "9" at bounding box center [1140, 767] width 26 height 26
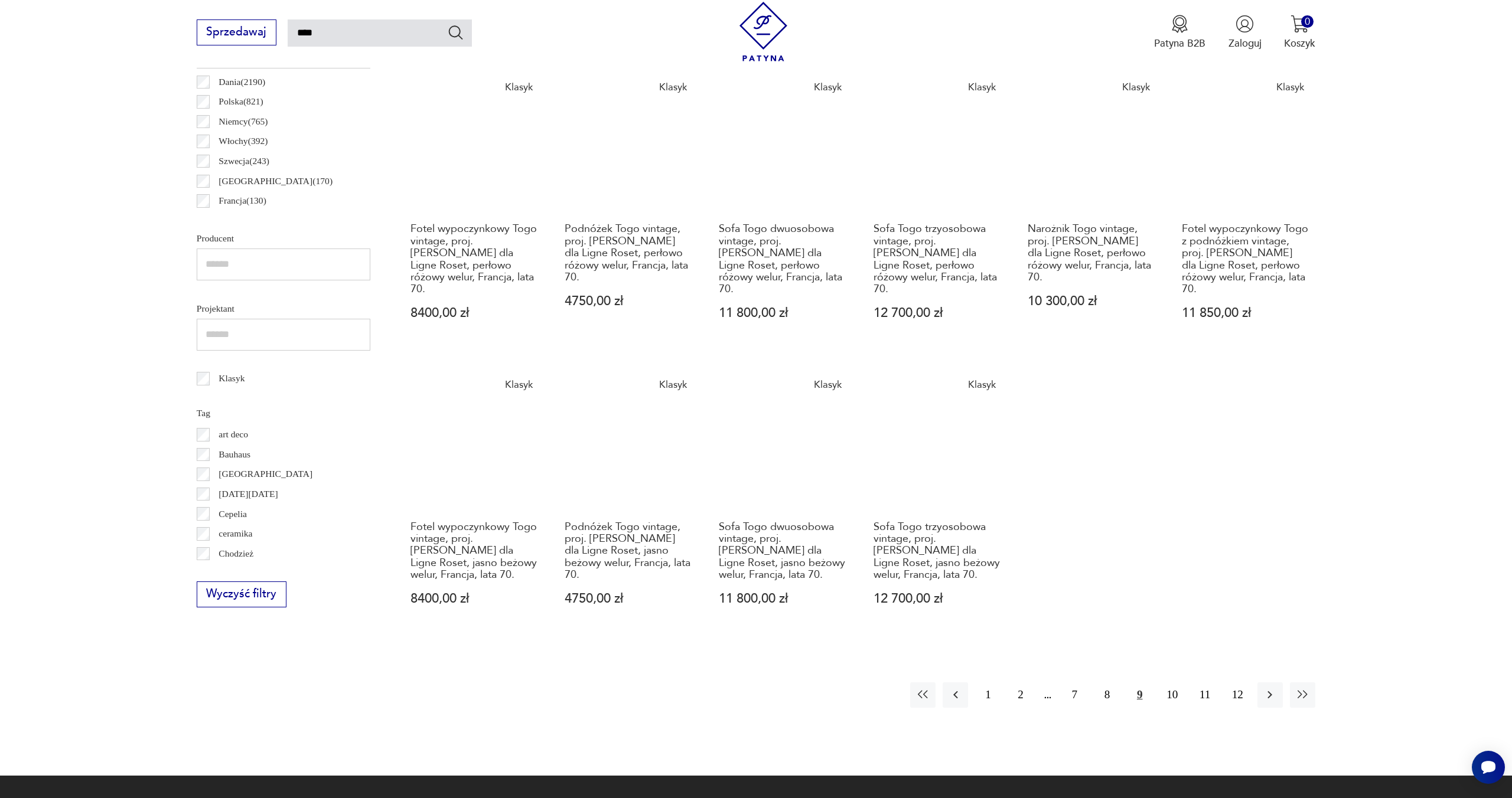
scroll to position [540, 0]
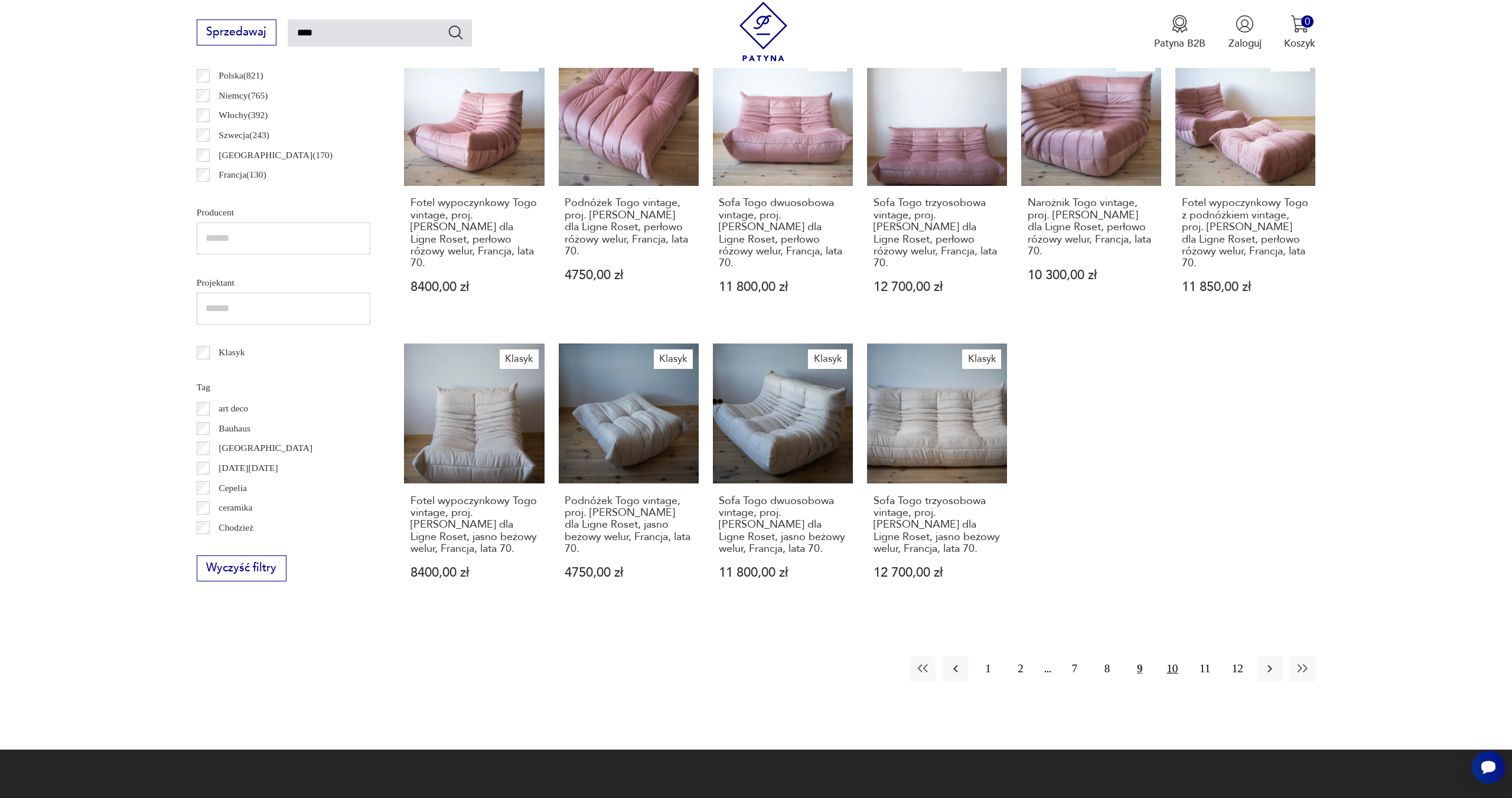
click at [1164, 656] on button "10" at bounding box center [1172, 669] width 26 height 26
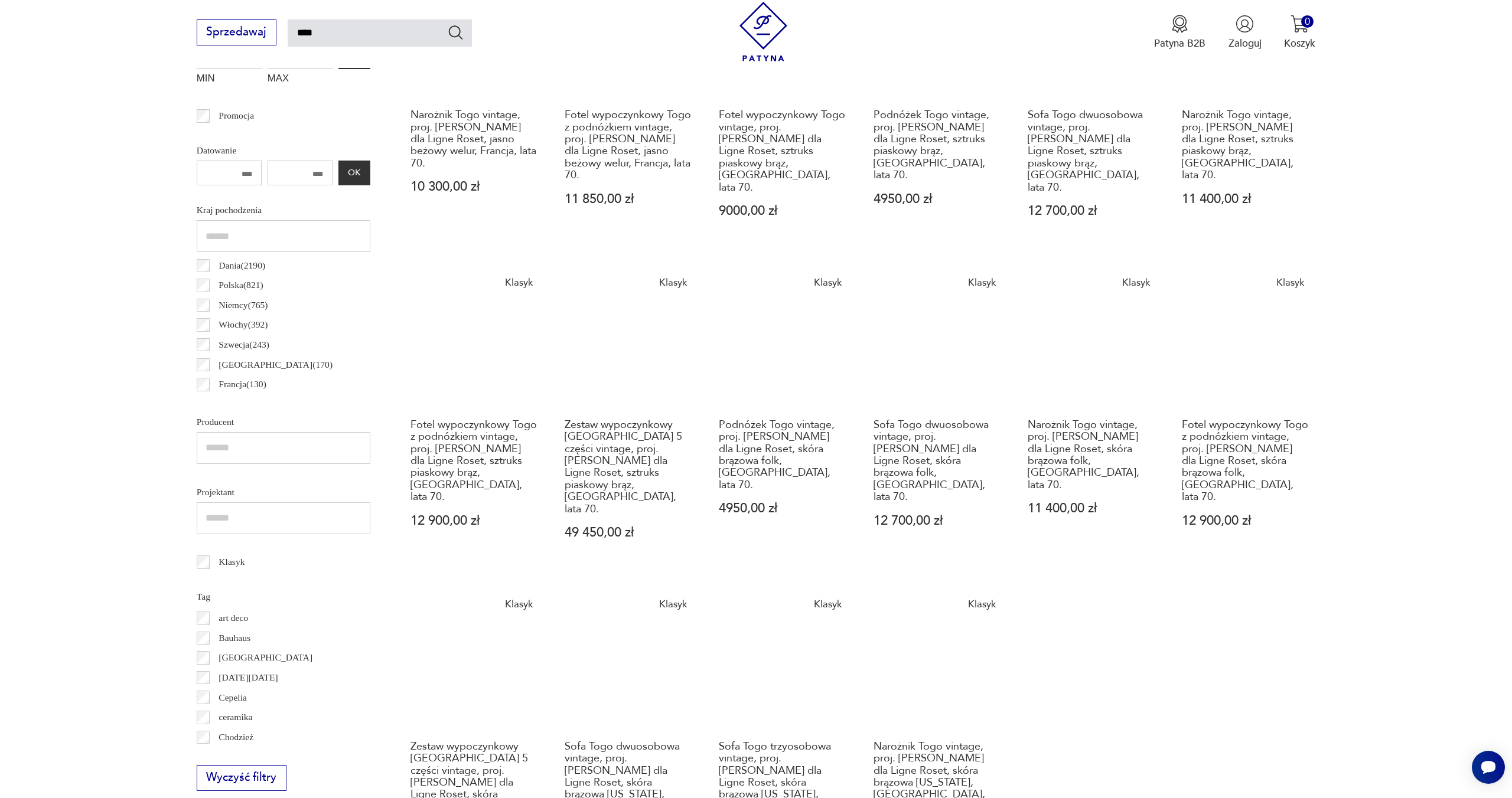
scroll to position [426, 0]
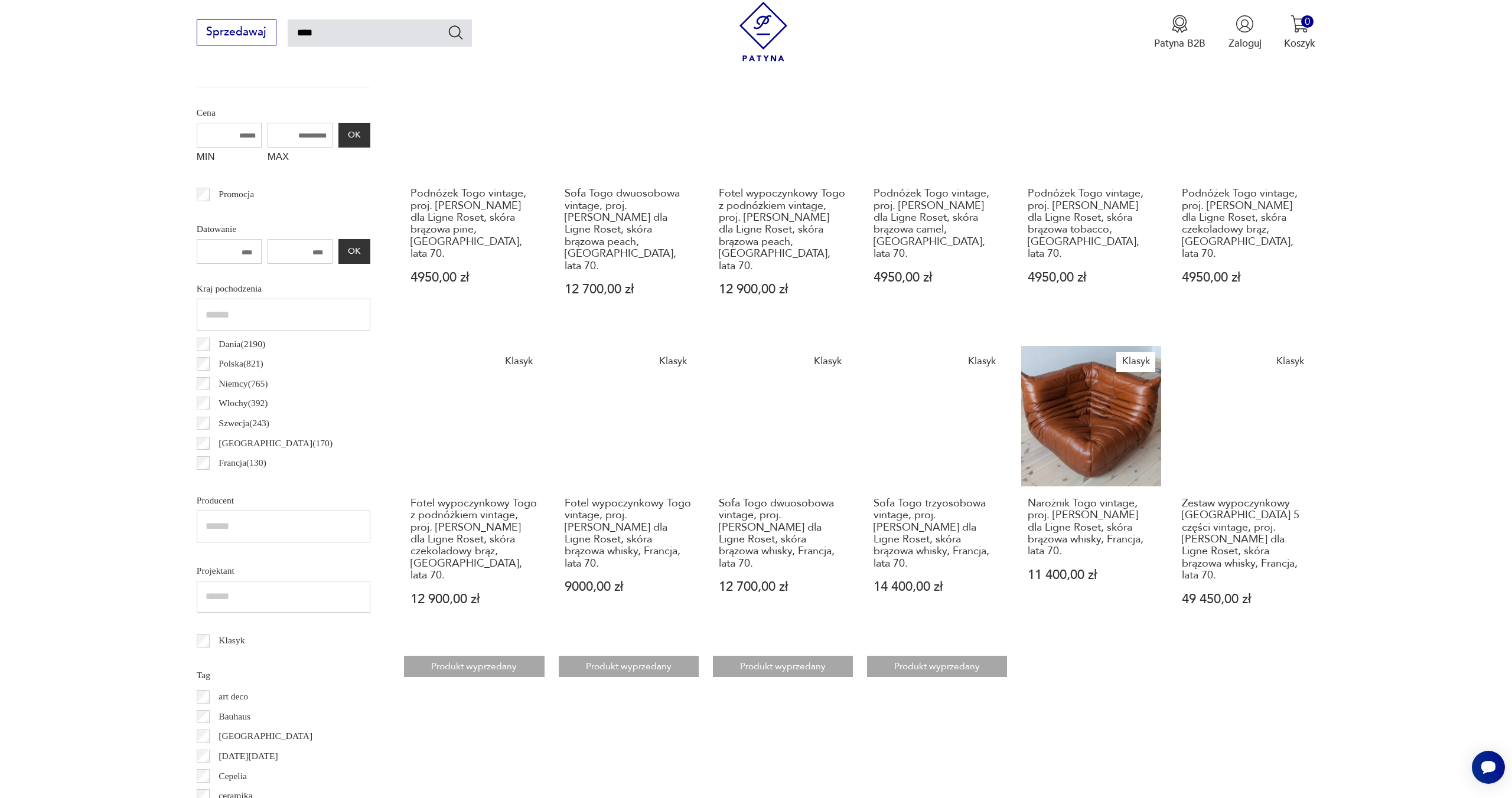
scroll to position [492, 0]
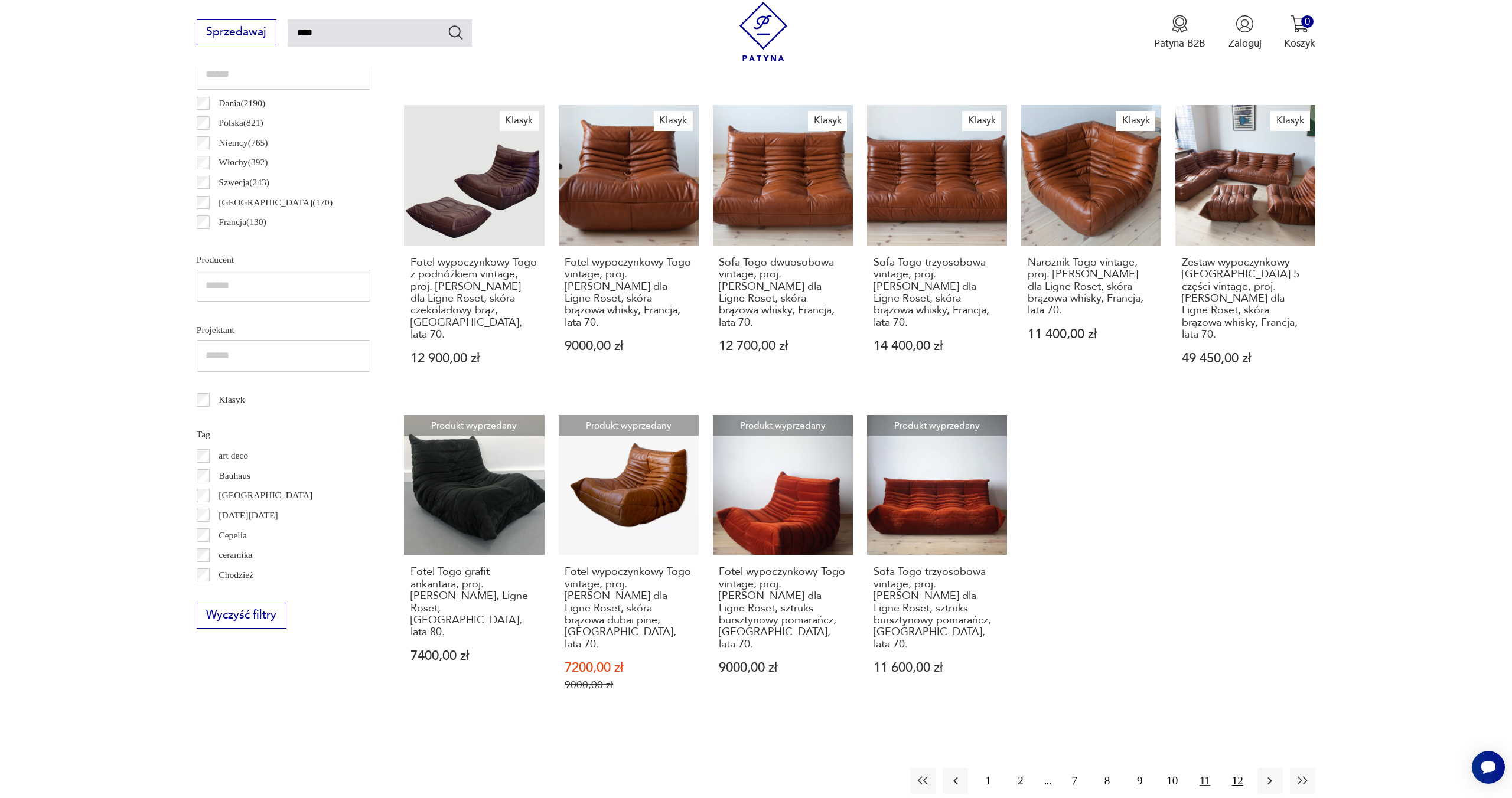
click at [1245, 768] on button "12" at bounding box center [1237, 781] width 26 height 26
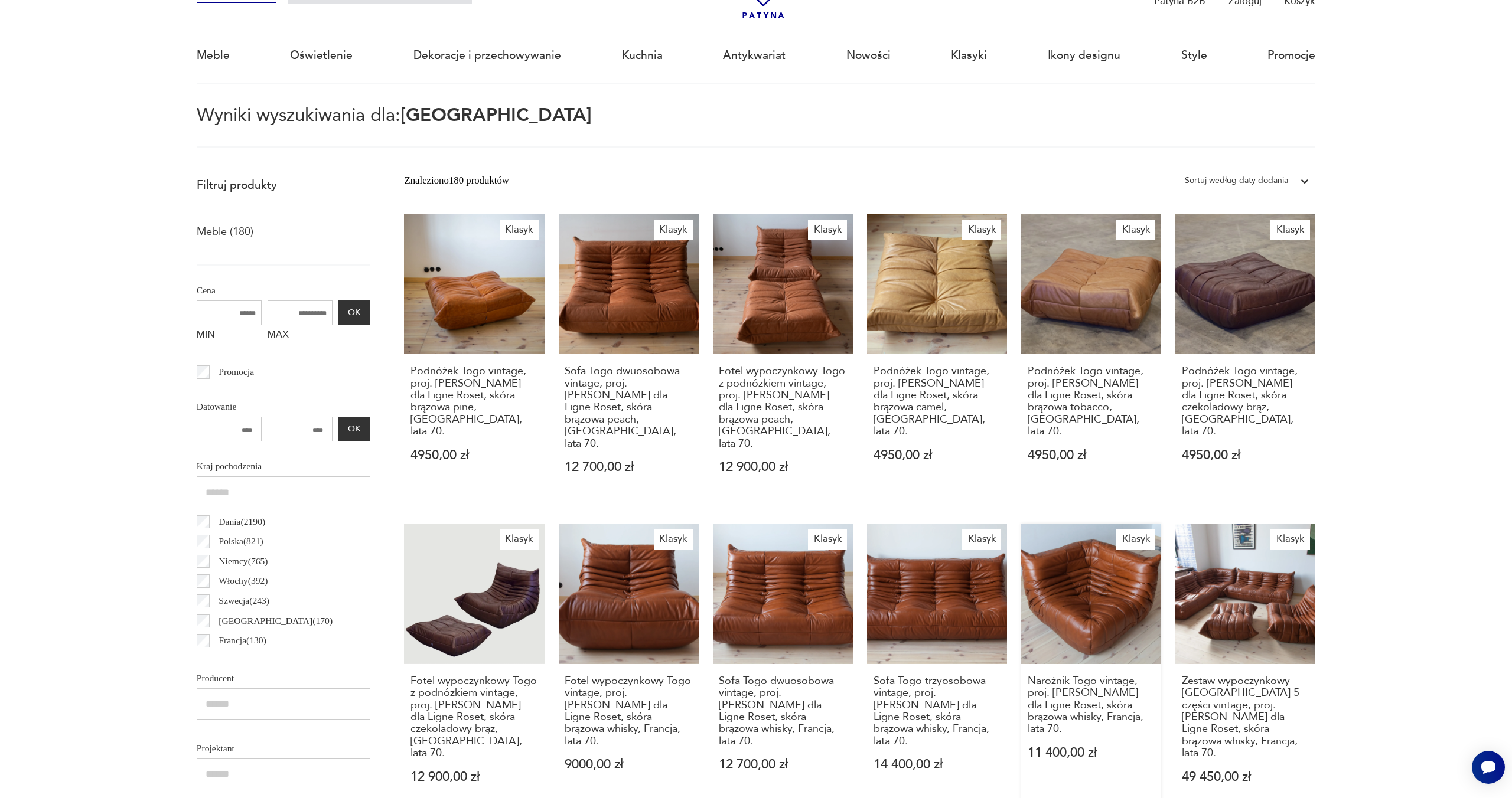
scroll to position [68, 0]
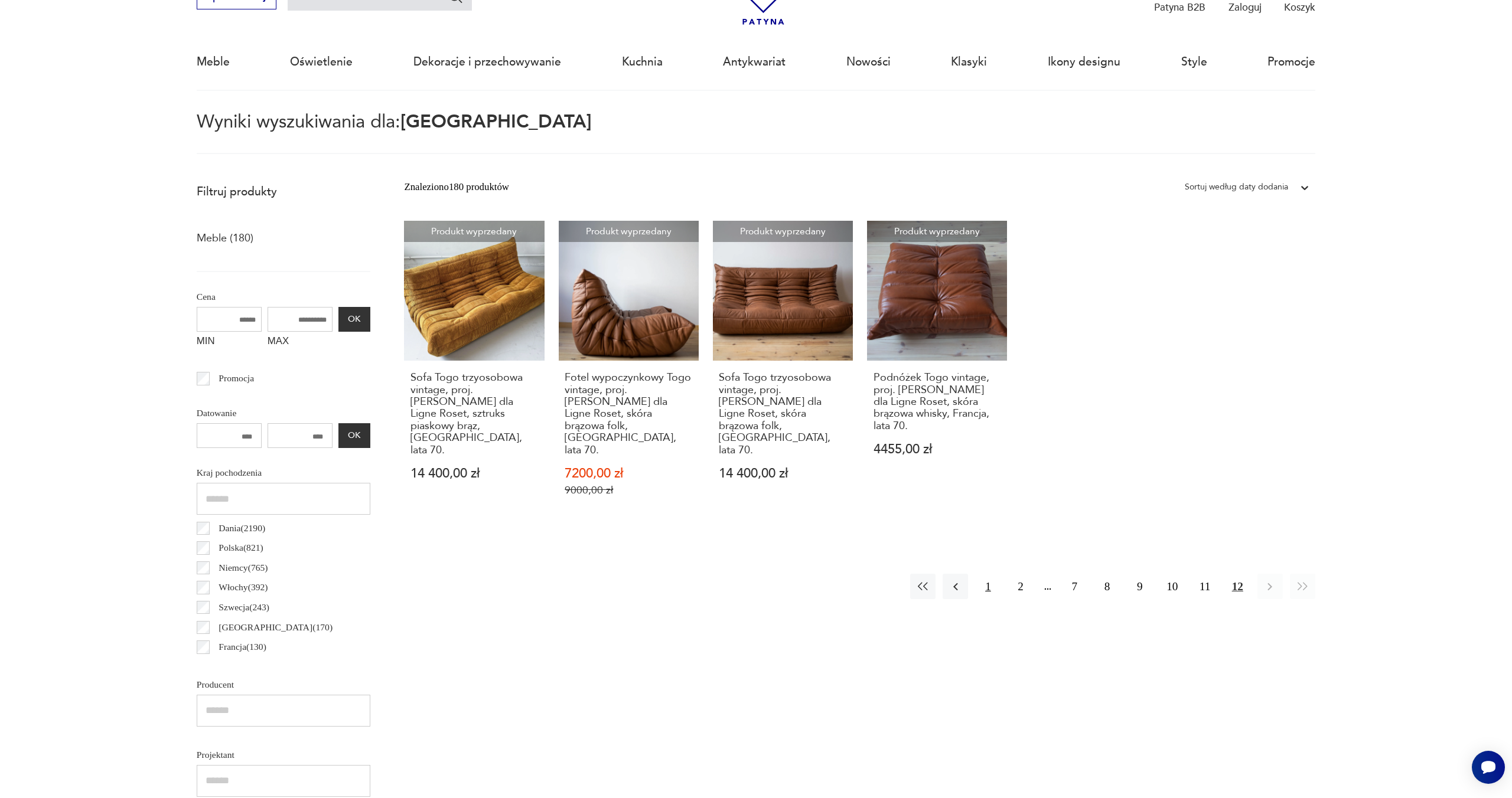
click at [981, 574] on button "1" at bounding box center [988, 587] width 26 height 26
